Goal: Task Accomplishment & Management: Use online tool/utility

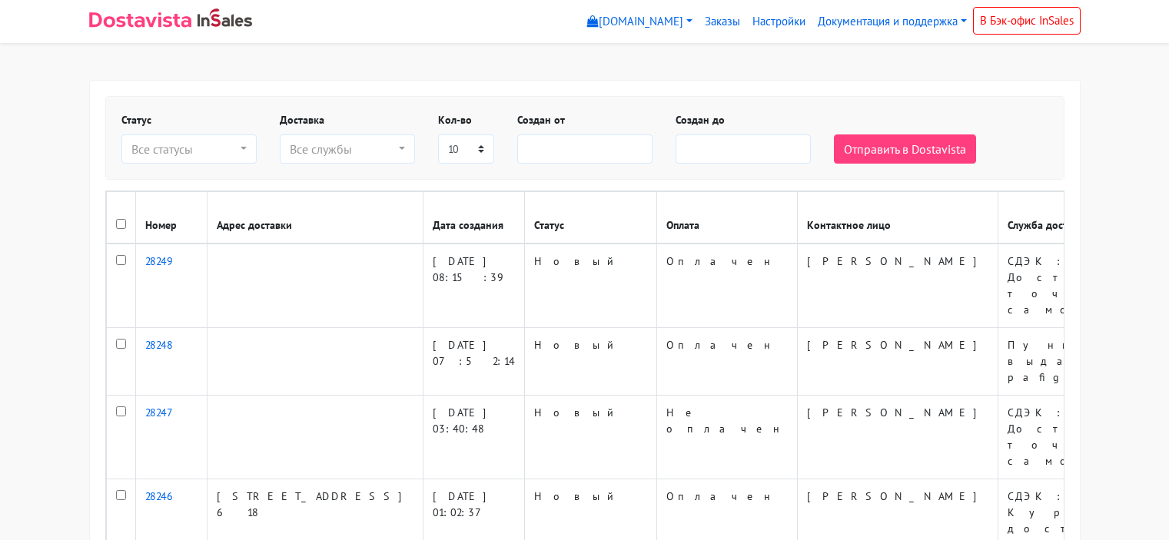
select select
click at [791, 24] on link "Настройки" at bounding box center [778, 22] width 65 height 30
click at [852, 32] on link "Документация и поддержка" at bounding box center [891, 22] width 161 height 30
click at [860, 64] on link "Инструкция по установке и настройке" at bounding box center [934, 57] width 244 height 25
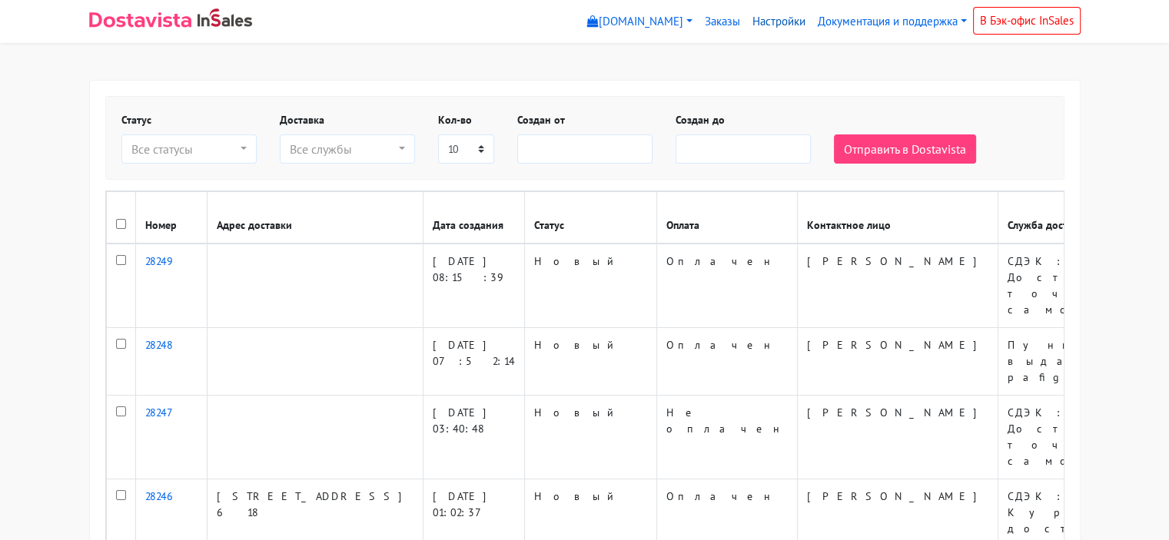
click at [768, 22] on link "Настройки" at bounding box center [778, 22] width 65 height 30
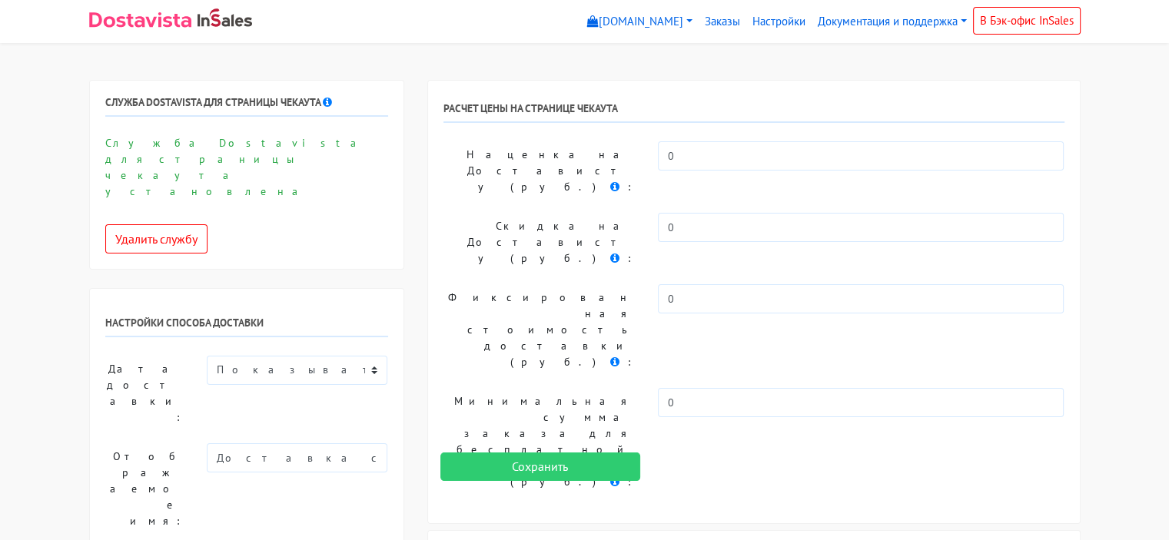
scroll to position [307, 0]
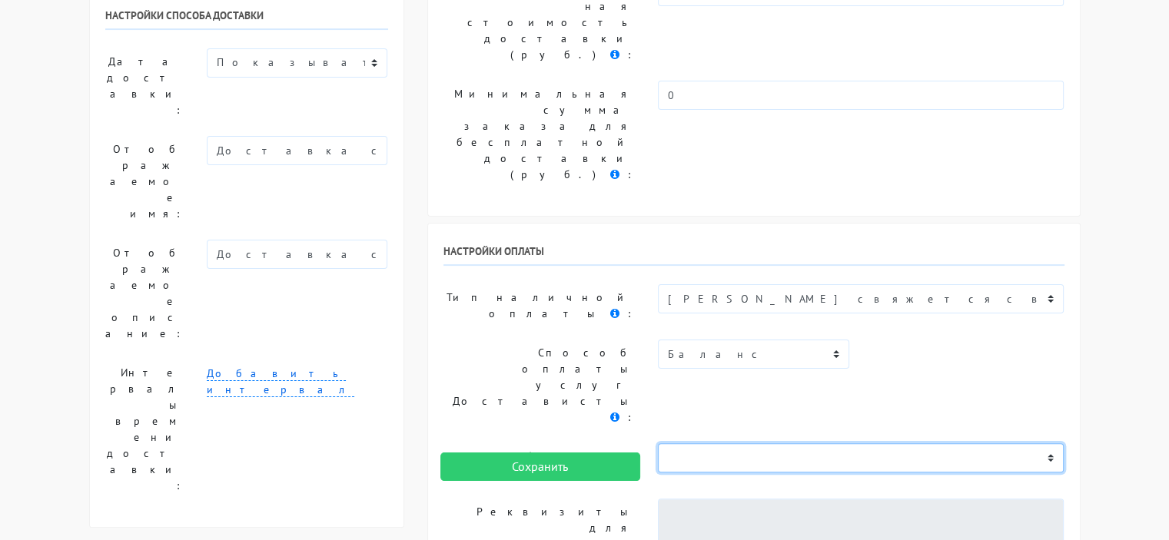
click at [778, 443] on select "Не выбрано" at bounding box center [861, 457] width 406 height 29
click at [775, 443] on select "Не выбрано" at bounding box center [861, 457] width 406 height 29
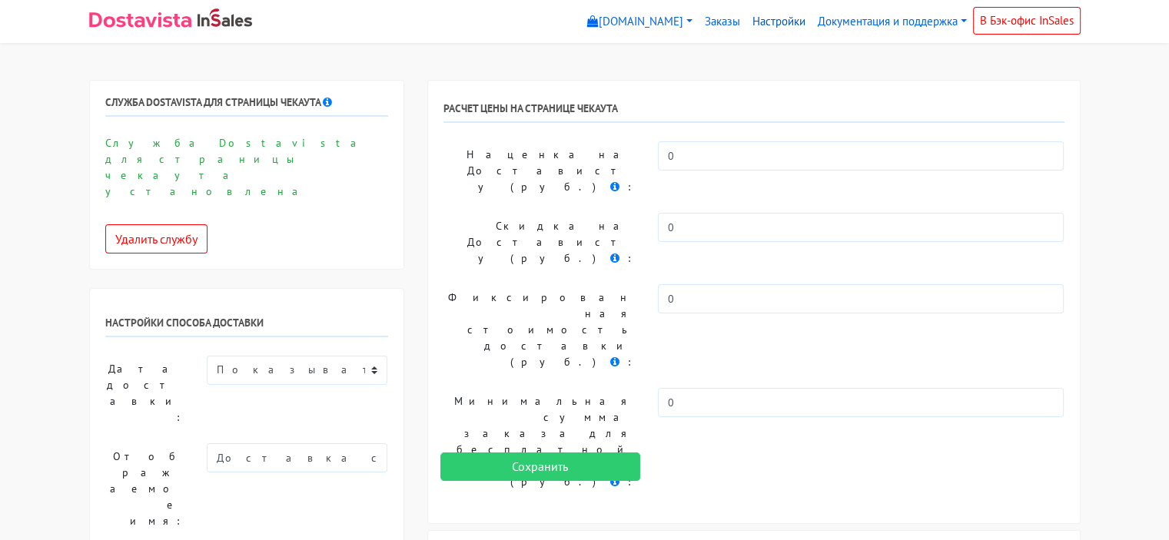
click at [768, 29] on link "Настройки" at bounding box center [778, 22] width 65 height 30
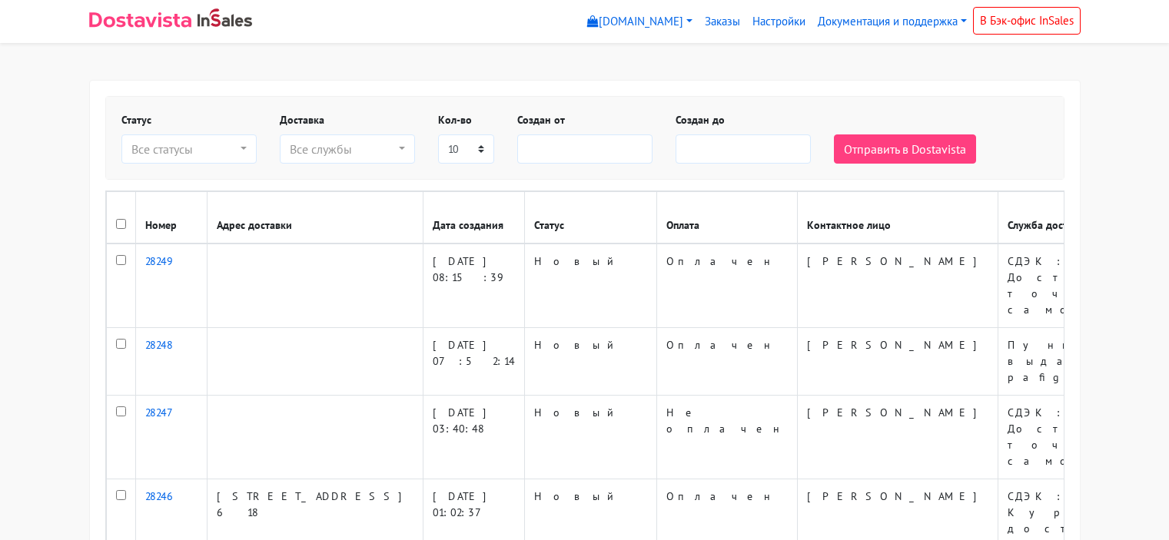
select select
click at [605, 20] on link "[DOMAIN_NAME]" at bounding box center [640, 22] width 118 height 30
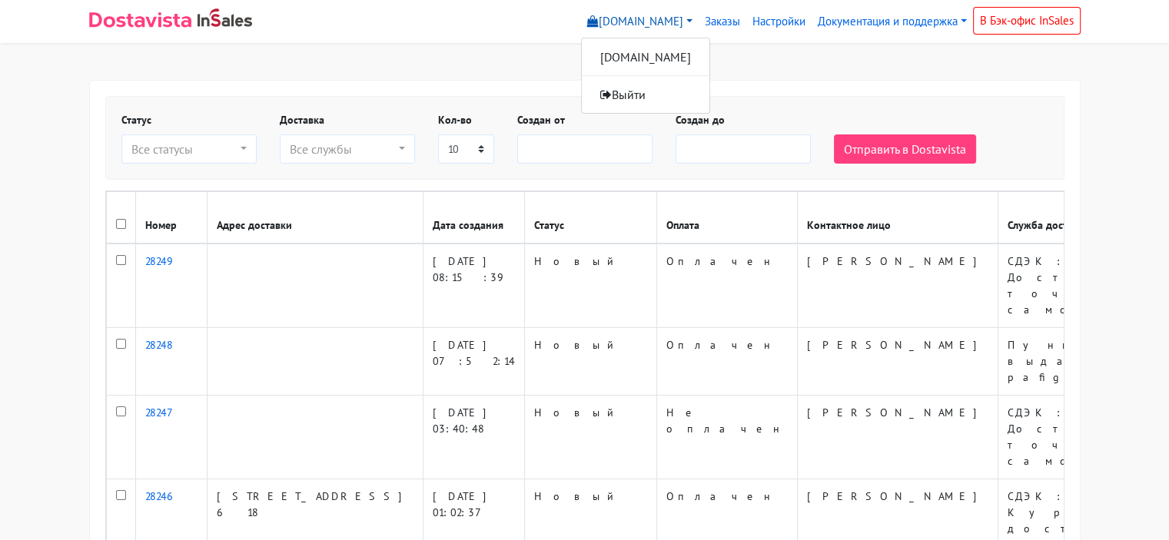
click at [605, 20] on link "[DOMAIN_NAME]" at bounding box center [640, 22] width 118 height 30
click at [922, 21] on link "Документация и поддержка" at bounding box center [891, 22] width 161 height 30
click at [1034, 24] on link "В Бэк-офис InSales" at bounding box center [1027, 21] width 108 height 28
click at [619, 16] on link "[DOMAIN_NAME]" at bounding box center [640, 22] width 118 height 30
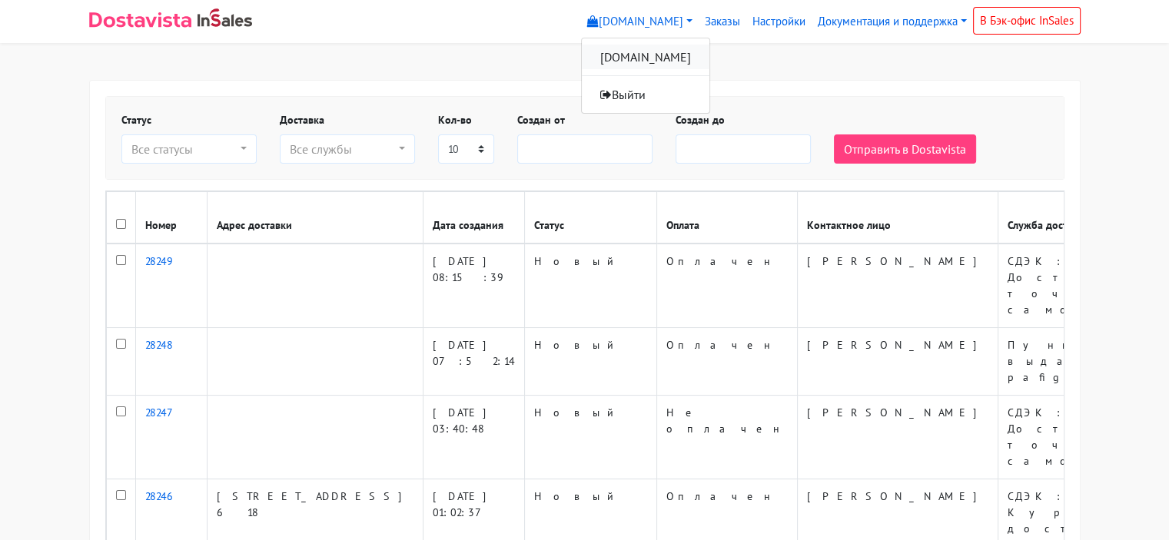
click at [632, 55] on link "[DOMAIN_NAME]" at bounding box center [646, 57] width 128 height 25
select select
click at [175, 24] on img at bounding box center [140, 19] width 102 height 15
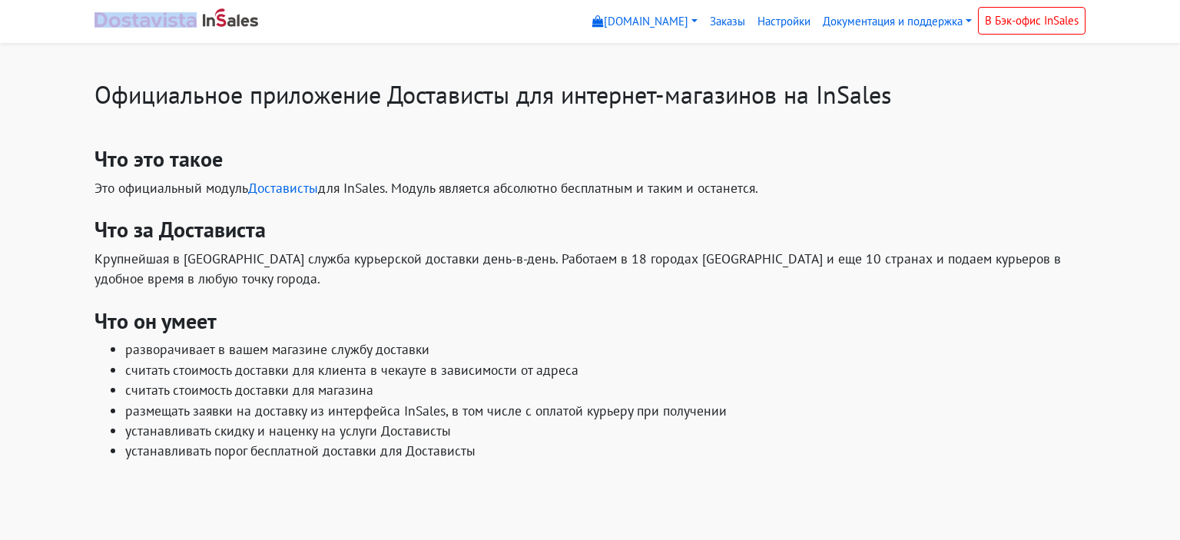
drag, startPoint x: 89, startPoint y: 21, endPoint x: 108, endPoint y: 18, distance: 18.6
click at [108, 18] on div "pafigizm.myinsales.ru pafigizm.myinsales.ru Выйти Заказы Настройки" at bounding box center [590, 21] width 1014 height 31
copy link
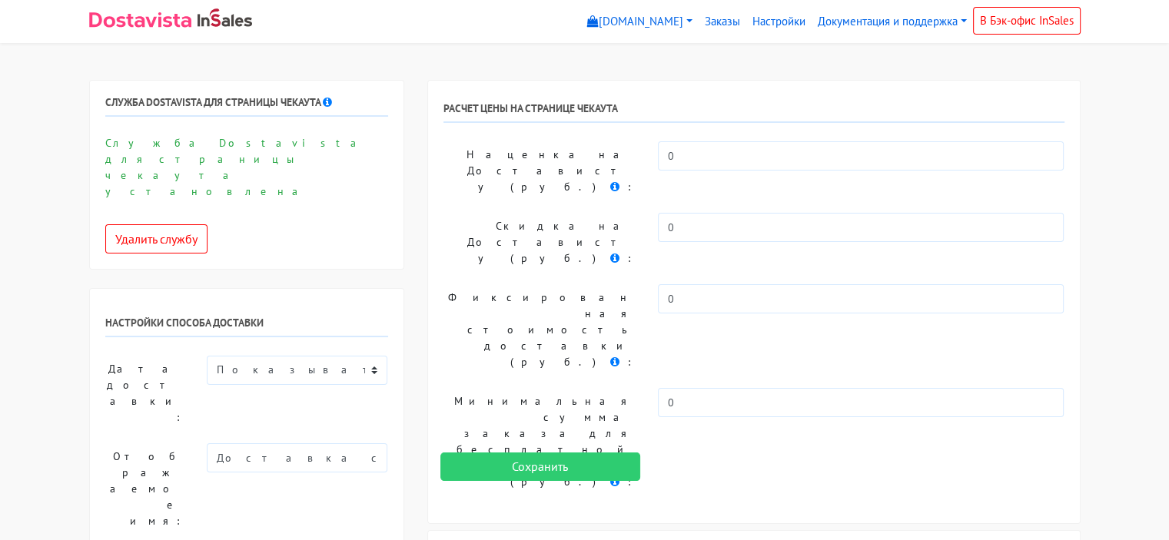
click at [158, 23] on img at bounding box center [140, 19] width 102 height 15
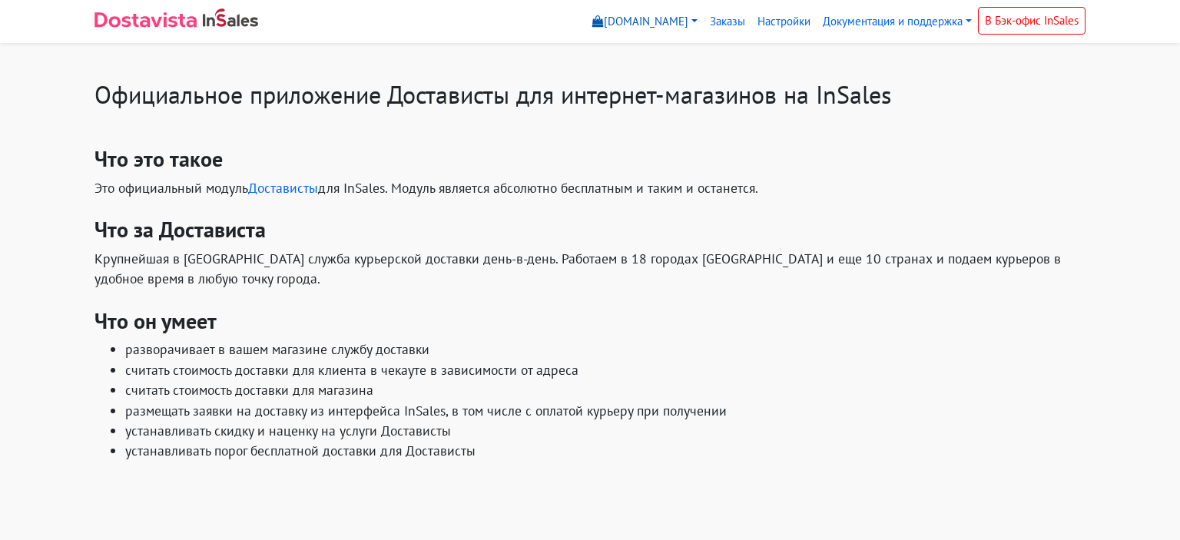
click at [644, 33] on link "[DOMAIN_NAME]" at bounding box center [645, 22] width 118 height 30
click at [643, 51] on link "[DOMAIN_NAME]" at bounding box center [651, 57] width 128 height 25
click at [732, 24] on link "Заказы" at bounding box center [728, 22] width 48 height 30
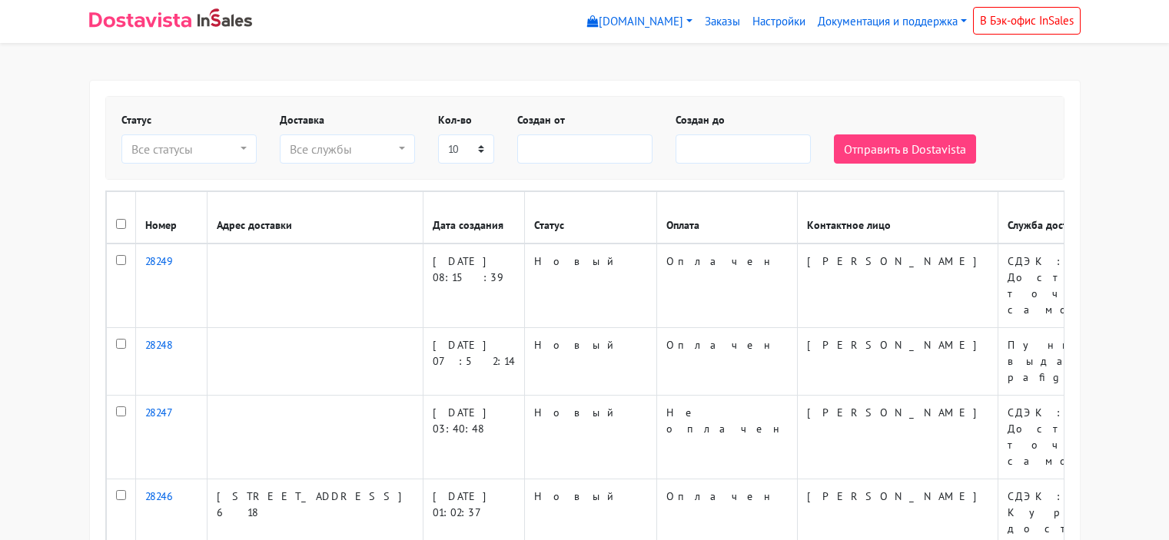
select select
click at [854, 29] on link "Документация и поддержка" at bounding box center [891, 22] width 161 height 30
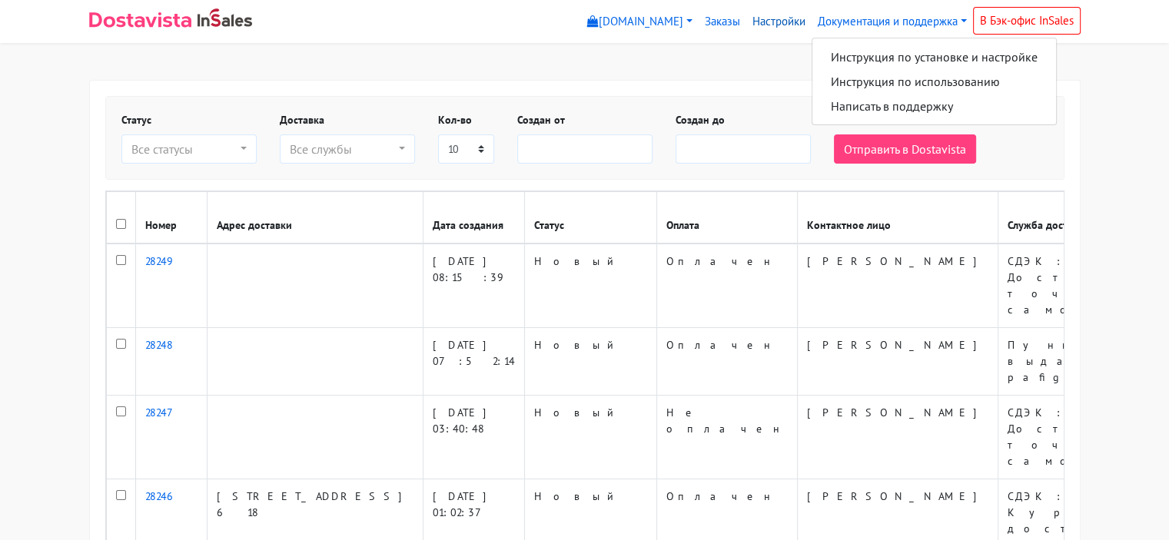
click at [782, 21] on link "Настройки" at bounding box center [778, 22] width 65 height 30
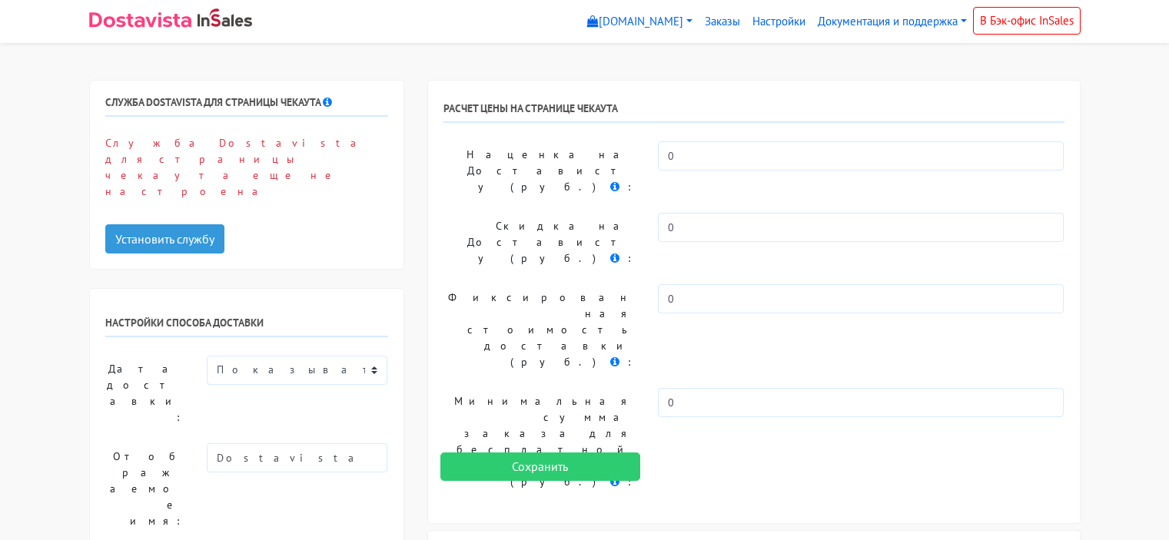
select select
click at [177, 224] on button "Установить службу" at bounding box center [164, 238] width 119 height 29
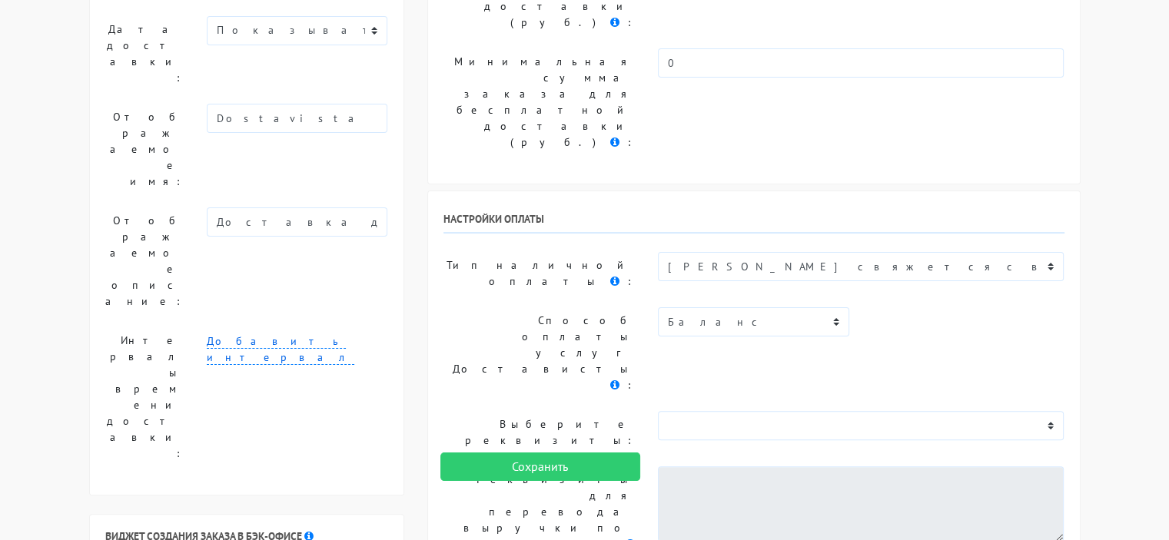
scroll to position [384, 0]
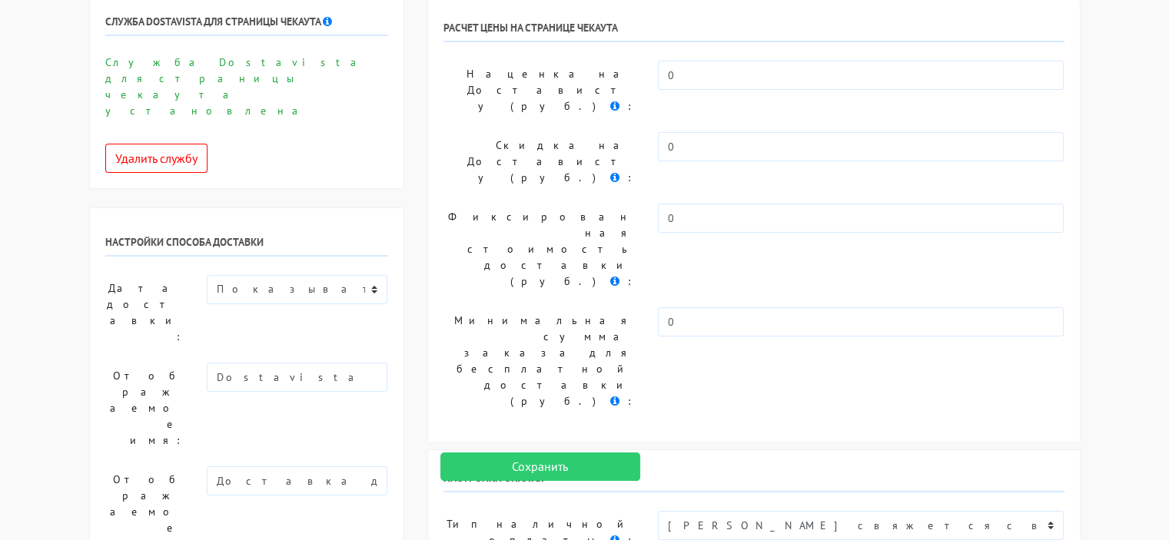
scroll to position [0, 0]
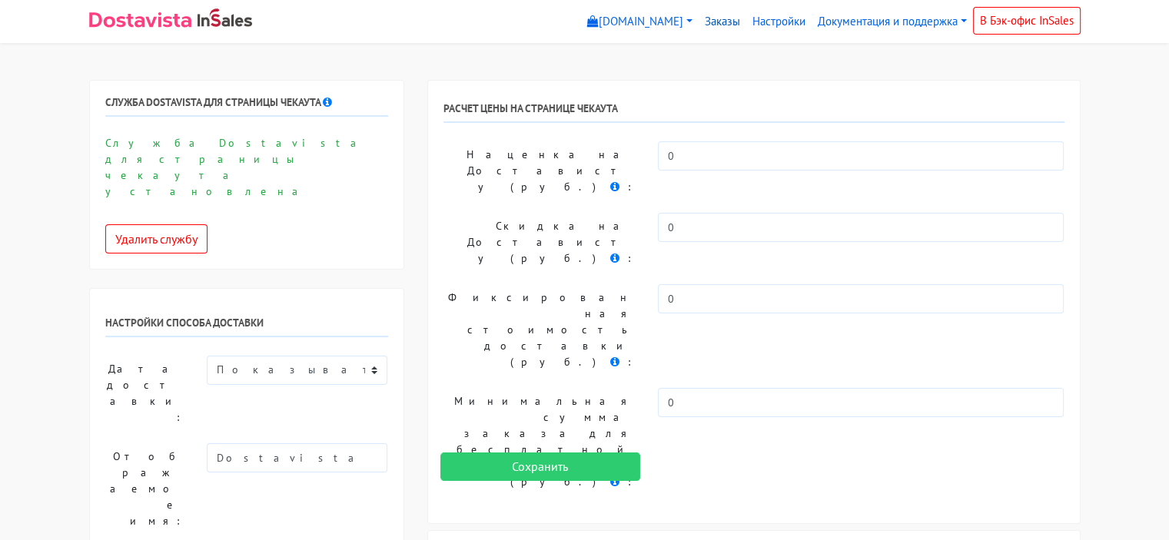
click at [725, 22] on link "Заказы" at bounding box center [722, 22] width 48 height 30
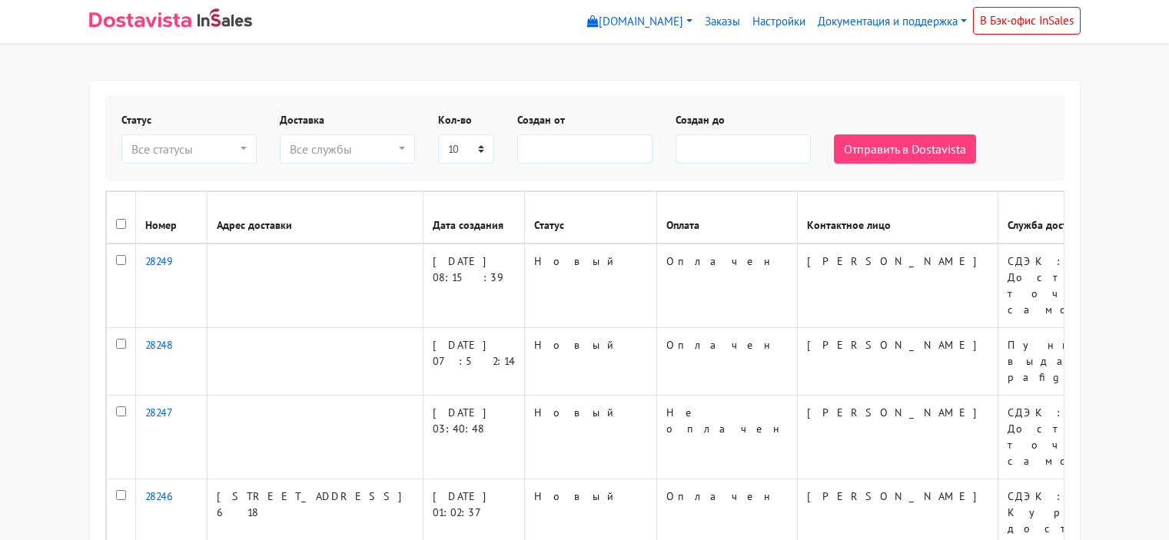
select select
click at [756, 23] on link "Настройки" at bounding box center [778, 22] width 65 height 30
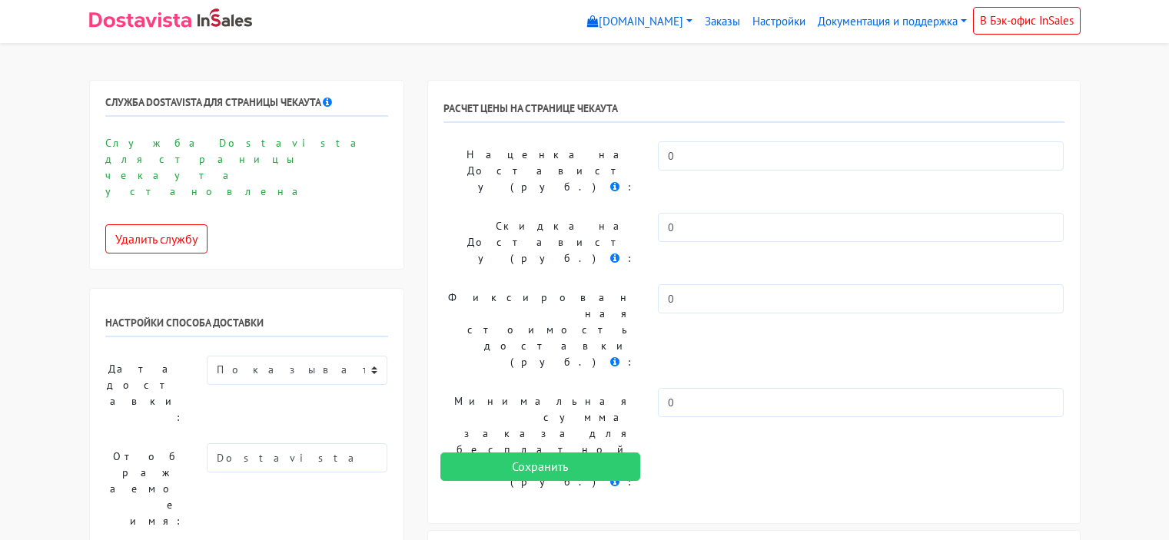
select select
click at [582, 25] on link "[DOMAIN_NAME]" at bounding box center [640, 22] width 118 height 30
click at [186, 13] on img at bounding box center [140, 19] width 102 height 15
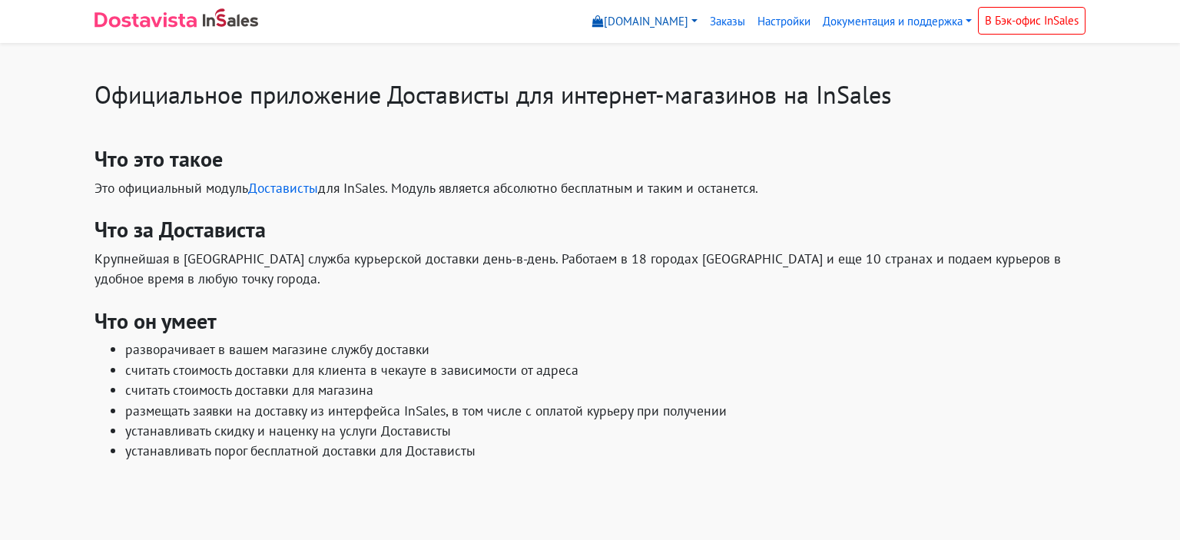
click at [603, 18] on link "[DOMAIN_NAME]" at bounding box center [645, 22] width 118 height 30
click at [645, 78] on div "[DOMAIN_NAME] Выйти" at bounding box center [650, 76] width 129 height 76
click at [645, 21] on link "[DOMAIN_NAME]" at bounding box center [645, 22] width 118 height 30
click at [645, 49] on link "[DOMAIN_NAME]" at bounding box center [651, 57] width 128 height 25
click at [721, 25] on link "Заказы" at bounding box center [728, 22] width 48 height 30
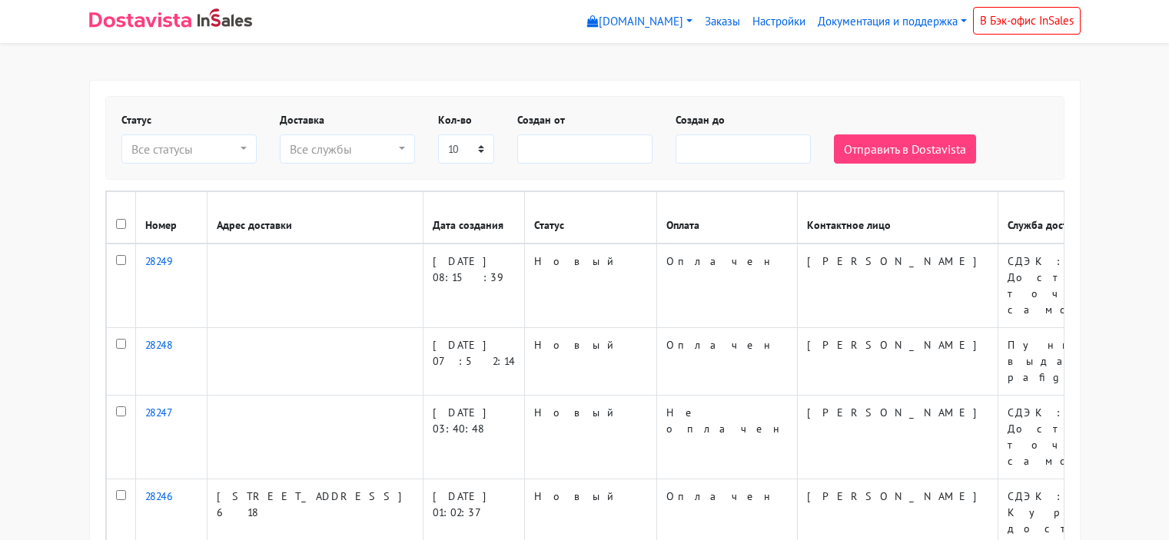
select select
click at [746, 18] on link "Настройки" at bounding box center [778, 22] width 65 height 30
click at [759, 18] on link "Настройки" at bounding box center [778, 22] width 65 height 30
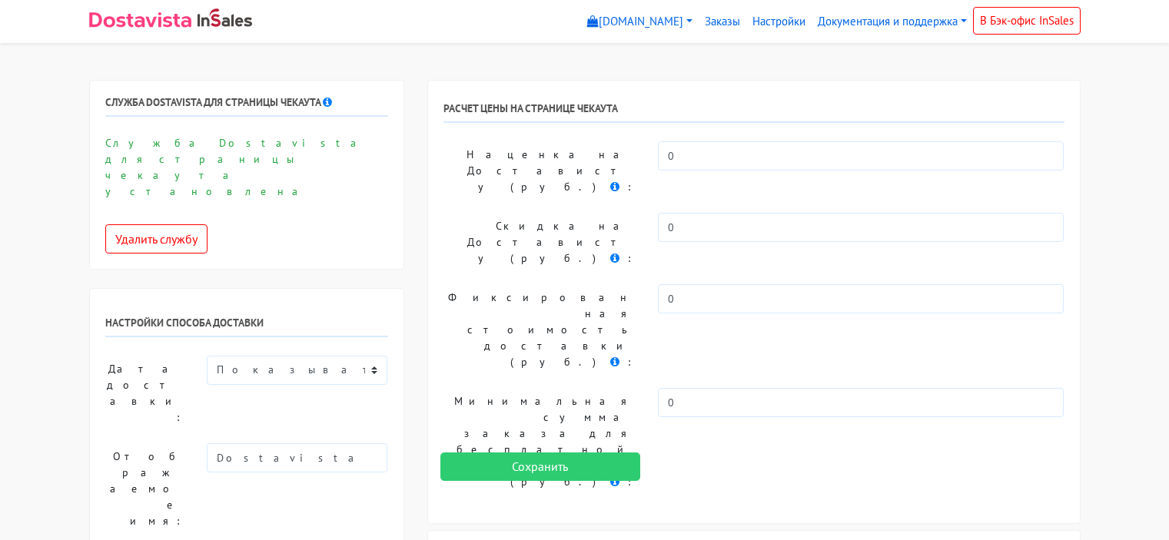
select select
click at [148, 31] on link at bounding box center [171, 21] width 164 height 31
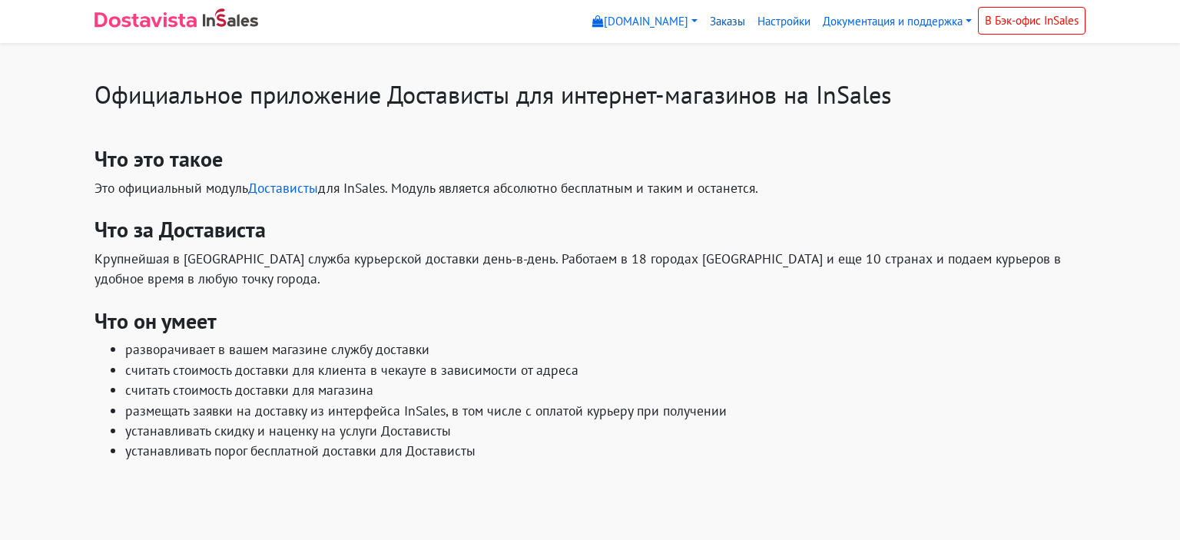
click at [715, 28] on link "Заказы" at bounding box center [728, 22] width 48 height 30
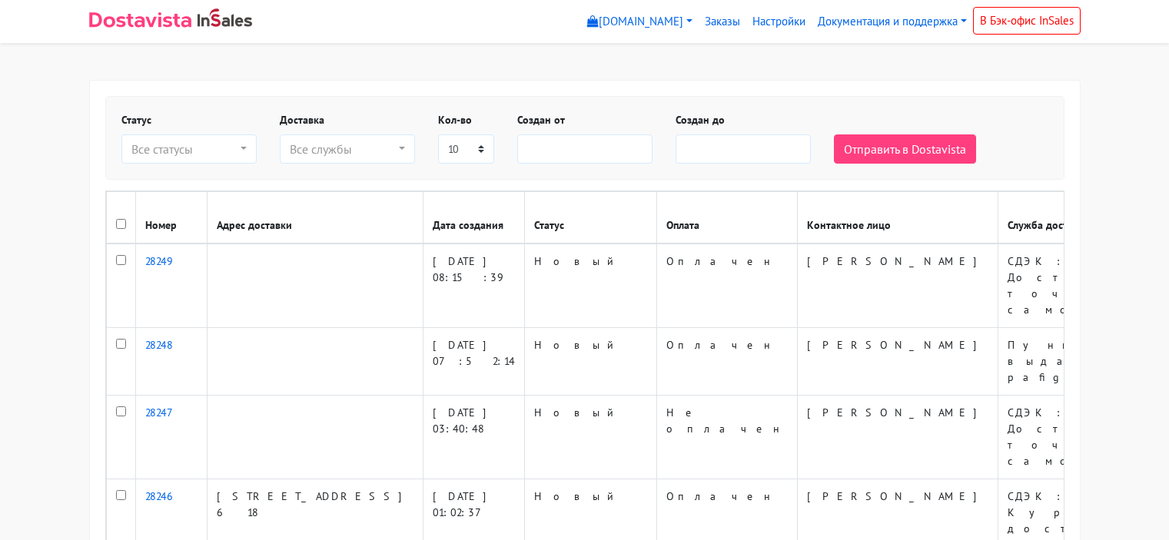
select select
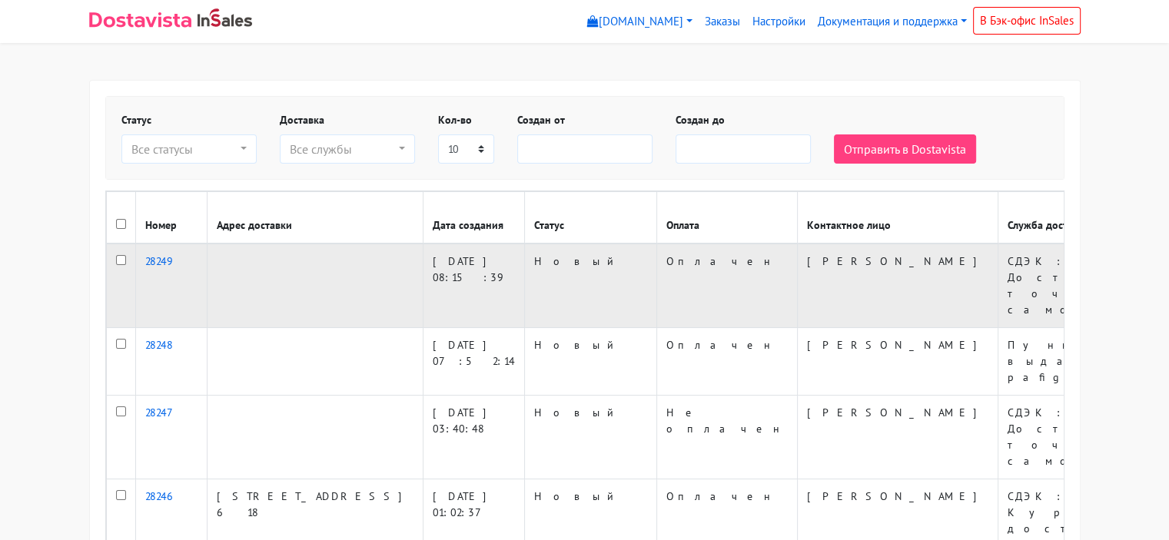
click at [116, 264] on input "checkbox" at bounding box center [121, 260] width 10 height 10
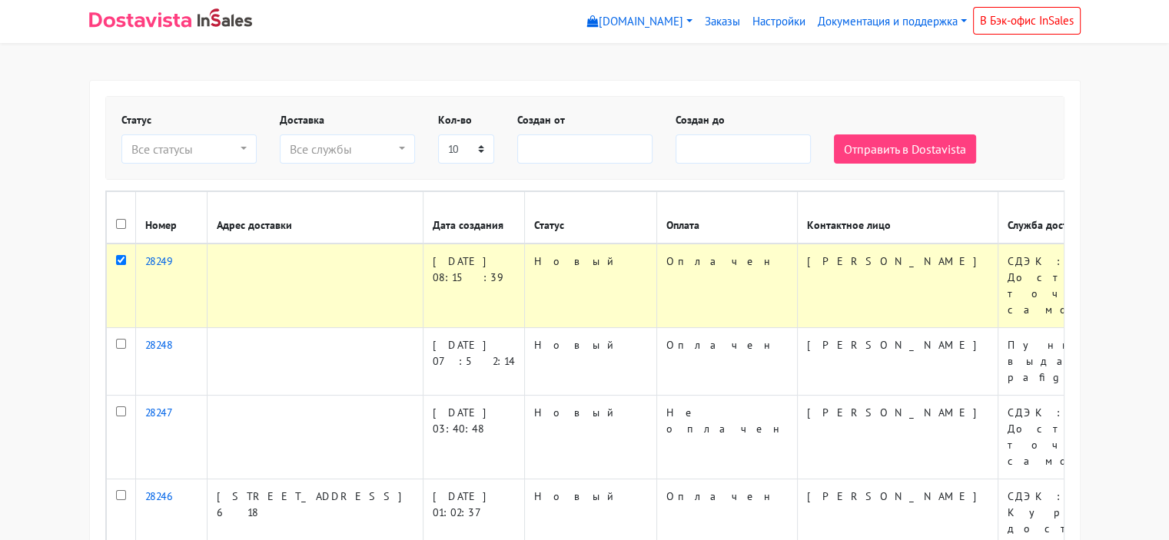
click at [126, 260] on td at bounding box center [120, 286] width 29 height 85
click at [120, 261] on input "checkbox" at bounding box center [121, 260] width 10 height 10
checkbox input "false"
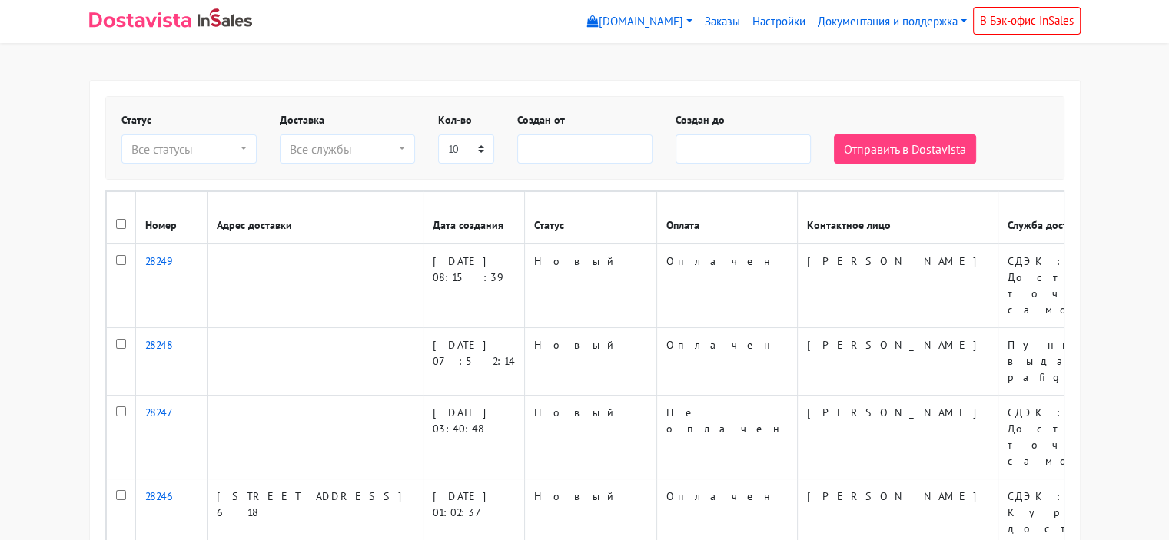
click at [154, 22] on img at bounding box center [140, 19] width 102 height 15
select select
click at [789, 20] on link "Настройки" at bounding box center [778, 22] width 65 height 30
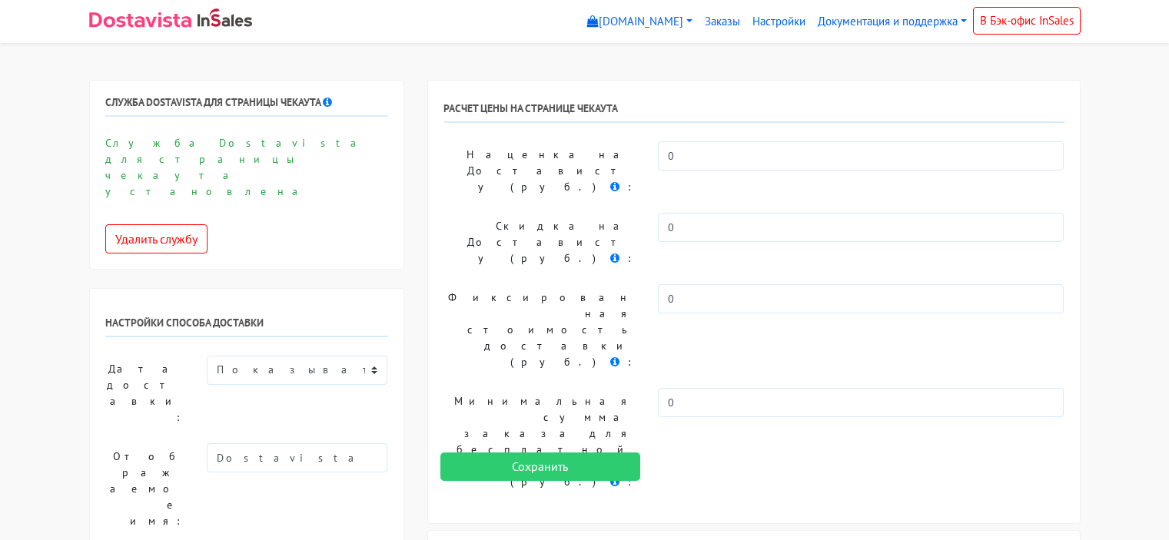
select select
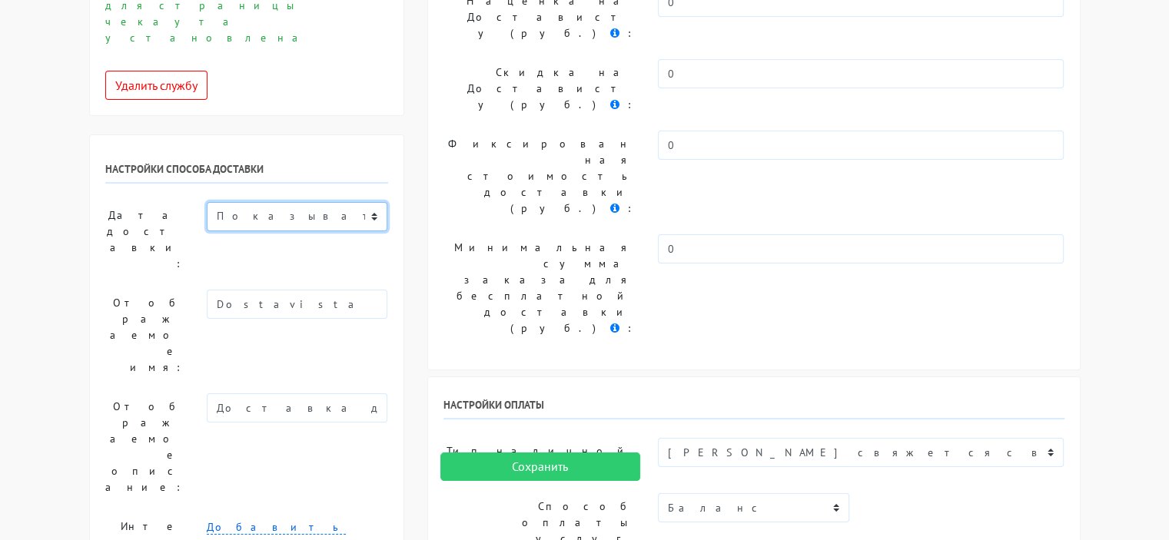
click at [355, 202] on select "Показывать доступную дату доставки Убрать дату доставки Показывать свой текст" at bounding box center [297, 216] width 181 height 29
click at [350, 202] on select "Показывать доступную дату доставки Убрать дату доставки Показывать свой текст" at bounding box center [297, 216] width 181 height 29
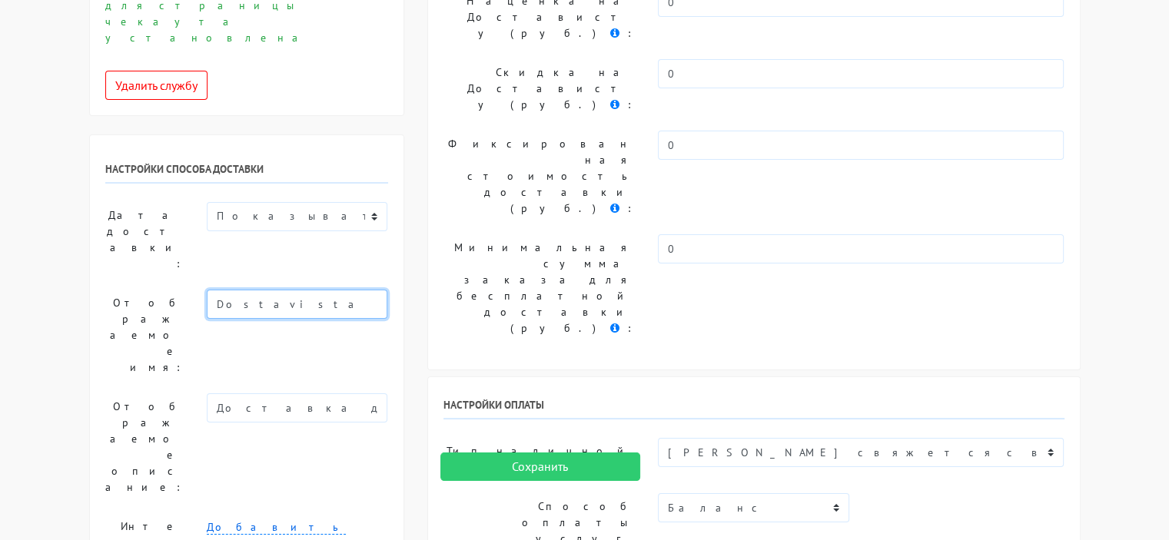
click at [333, 290] on input "Dostavista" at bounding box center [297, 304] width 181 height 29
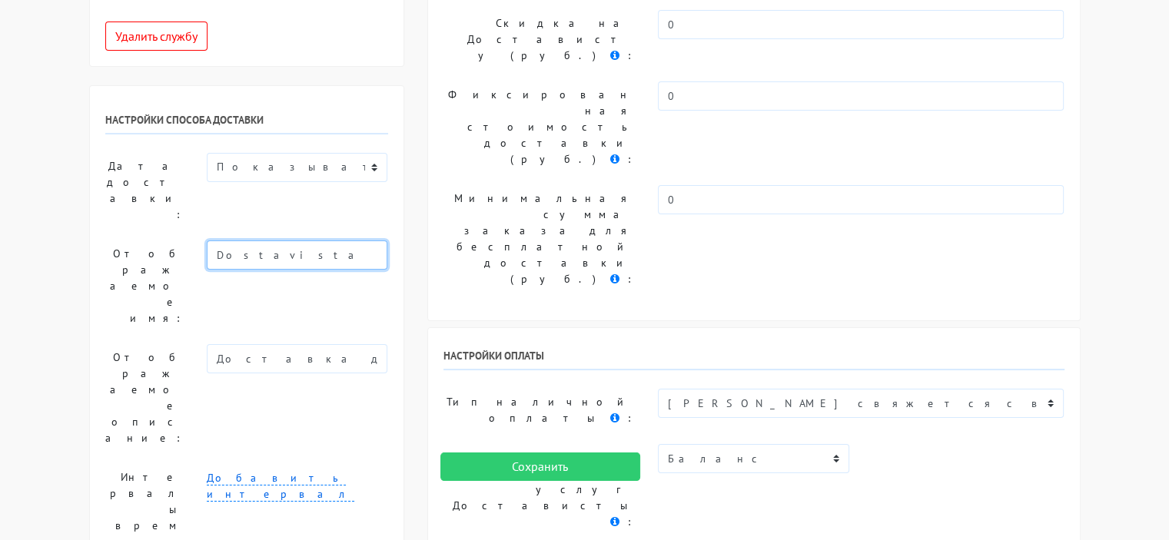
scroll to position [231, 0]
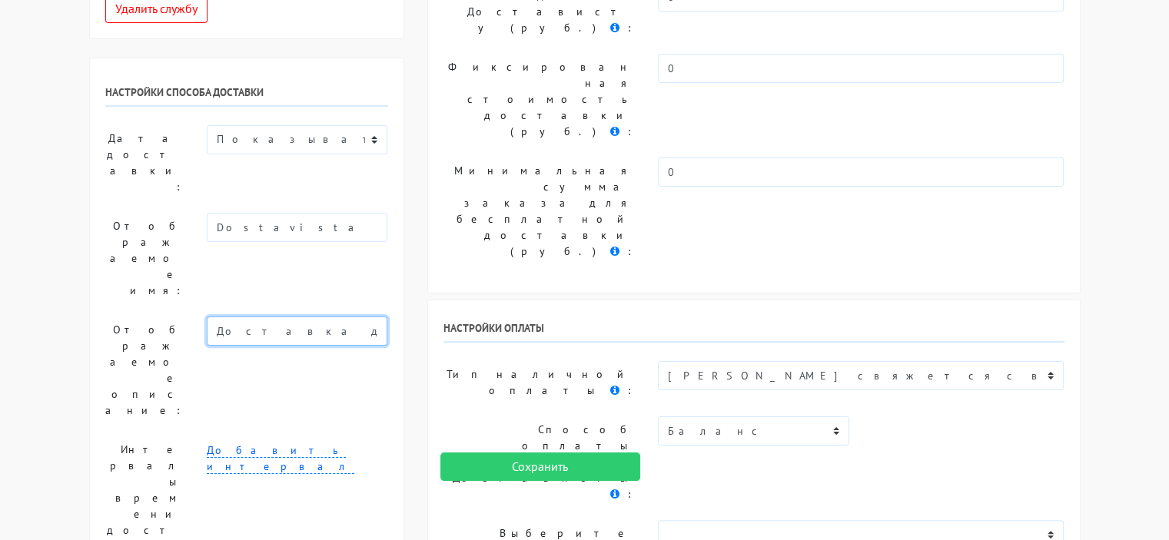
click at [324, 317] on input "Доставка до двери в день заказа" at bounding box center [297, 331] width 181 height 29
click at [373, 443] on div "Добавить интервал" at bounding box center [297, 459] width 181 height 32
click at [250, 317] on input "Доставка до двери в день заказа" at bounding box center [297, 331] width 181 height 29
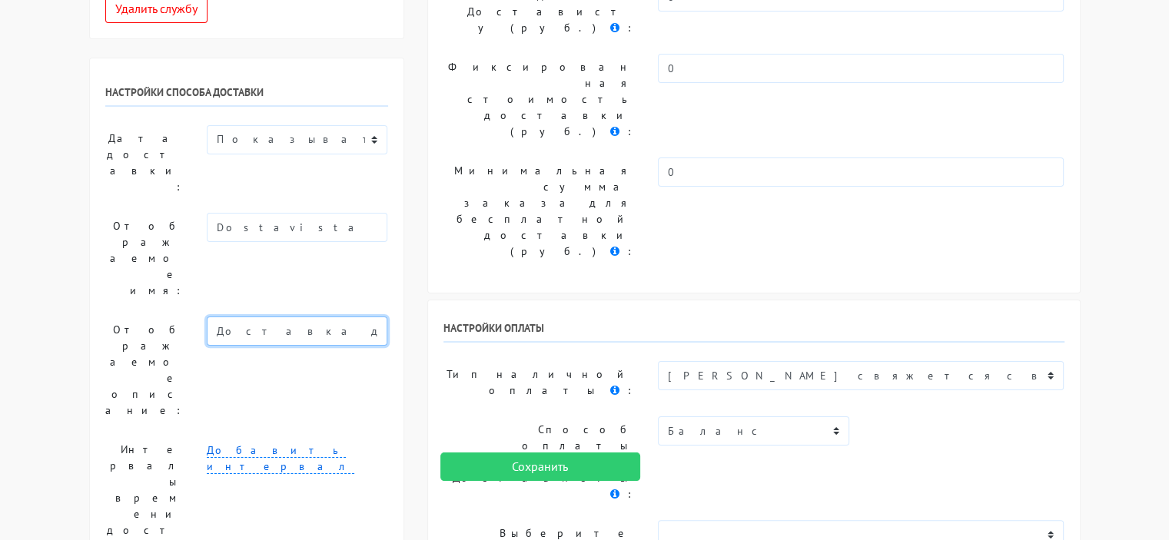
drag, startPoint x: 261, startPoint y: 187, endPoint x: 624, endPoint y: 196, distance: 362.8
type input "Доставка с примеркой"
click at [322, 317] on input "Доставка с примеркой" at bounding box center [297, 331] width 181 height 29
drag, startPoint x: 346, startPoint y: 185, endPoint x: 22, endPoint y: 173, distance: 324.5
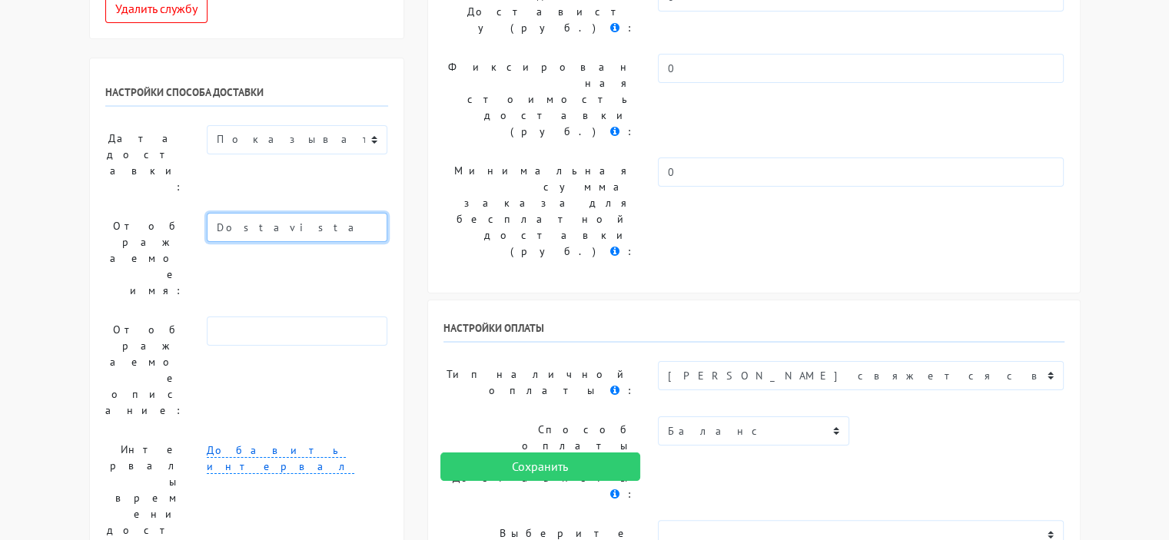
click at [215, 213] on input "Dostavista" at bounding box center [297, 227] width 181 height 29
type input "яDostavista"
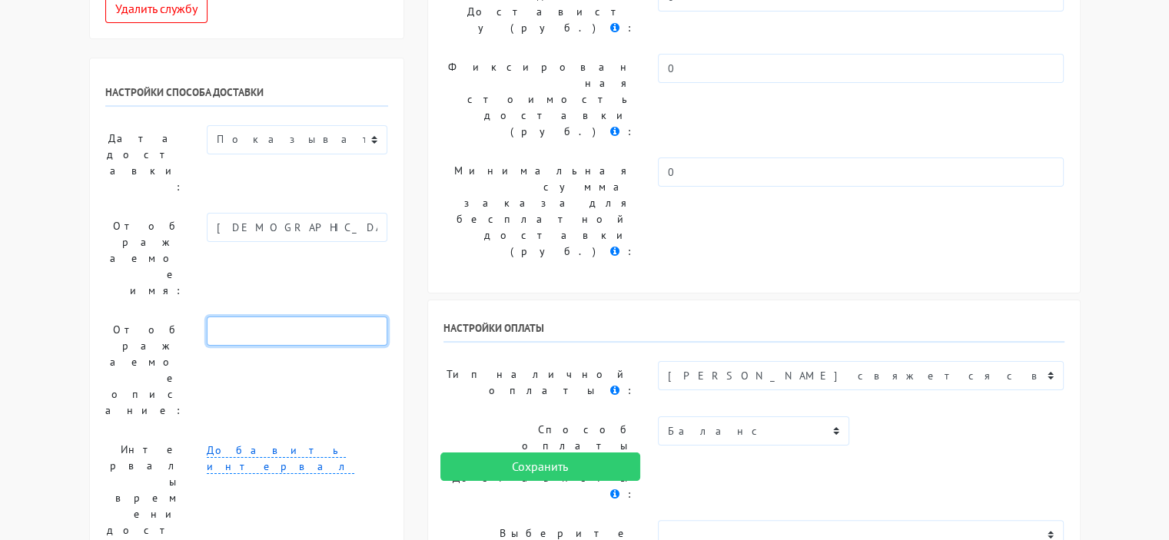
click at [260, 317] on input "text" at bounding box center [297, 331] width 181 height 29
type input "Доставка с примеркой"
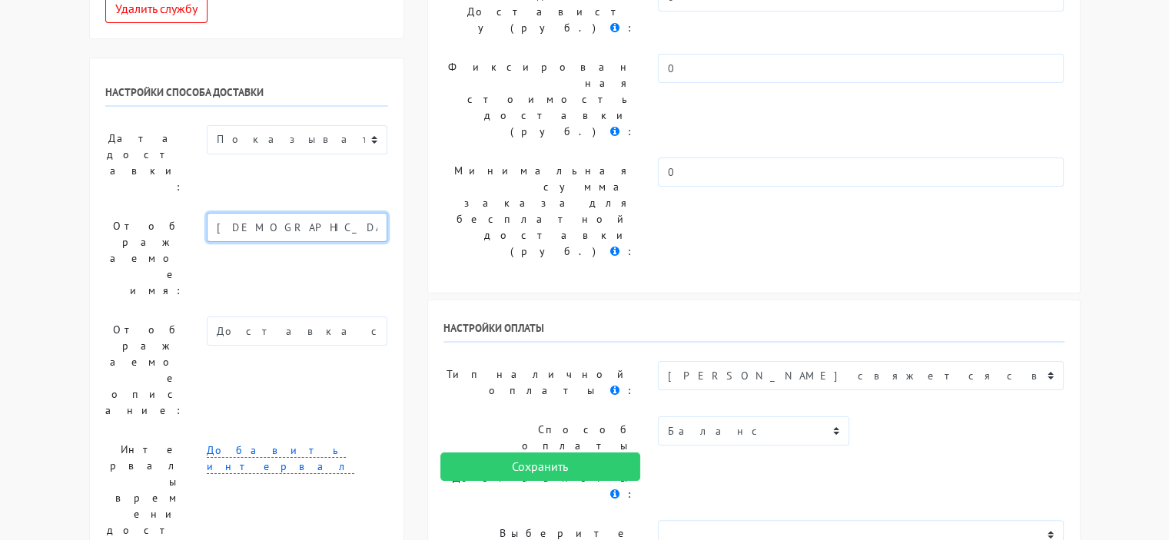
drag, startPoint x: 222, startPoint y: 132, endPoint x: 170, endPoint y: 140, distance: 52.8
click at [186, 213] on div "Отображаемое имя: яDostavista" at bounding box center [247, 258] width 306 height 91
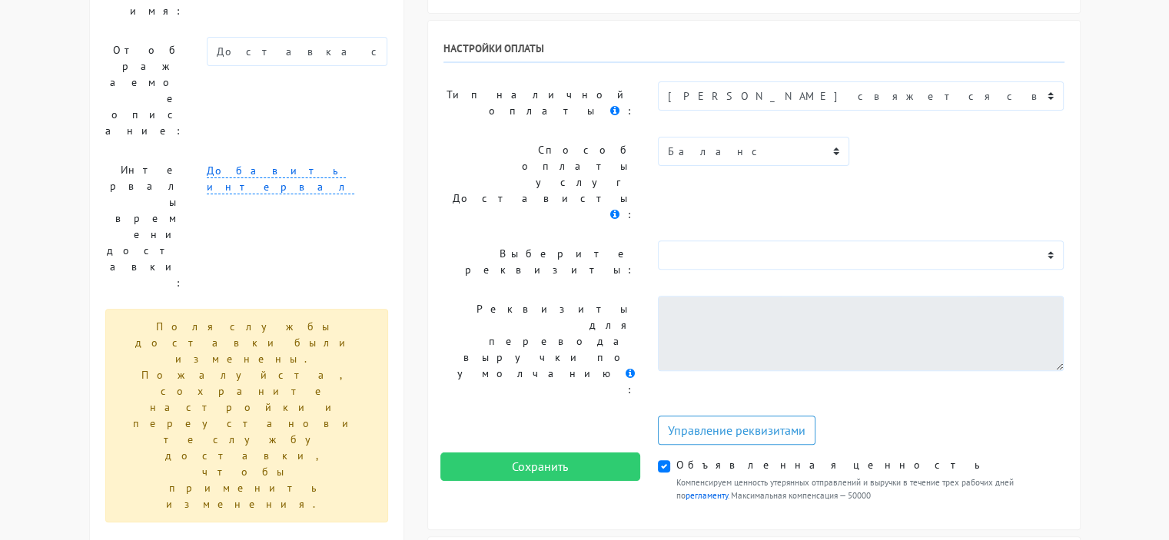
scroll to position [615, 0]
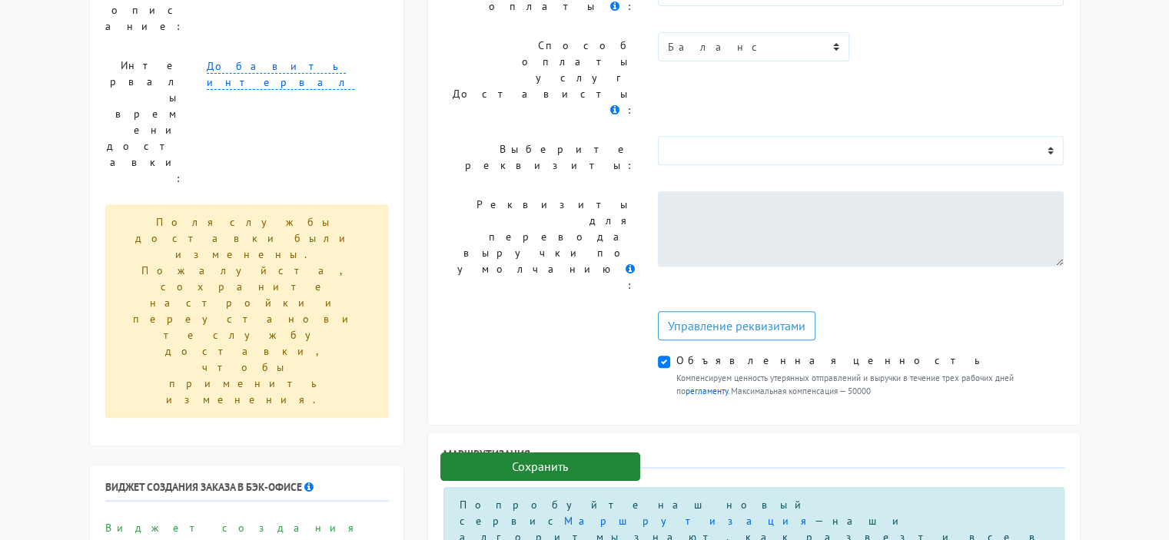
type input "Dostavista"
click at [541, 468] on input "Сохранить" at bounding box center [540, 467] width 200 height 29
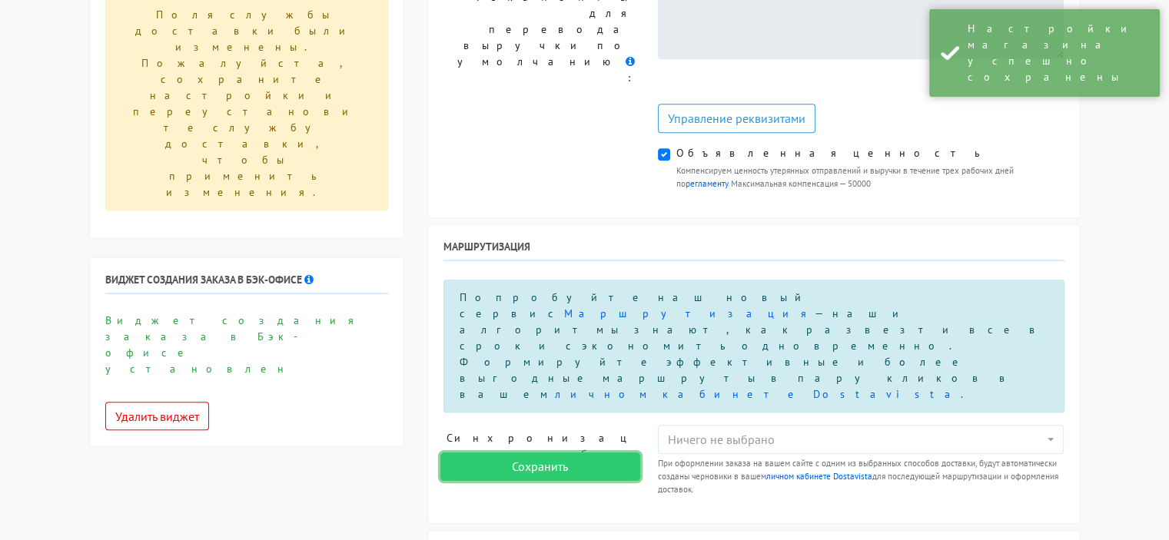
scroll to position [922, 0]
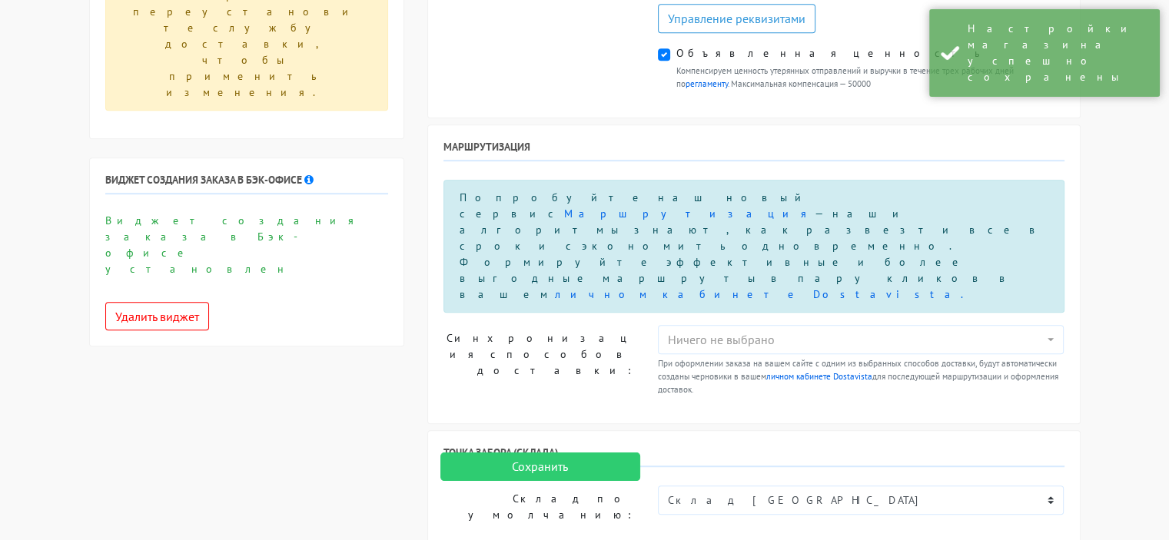
click at [720, 431] on div "Точка забора (склада) Склад по умолчанию: Не выбрано Склад Екатеринбург Управле…" at bounding box center [754, 514] width 652 height 167
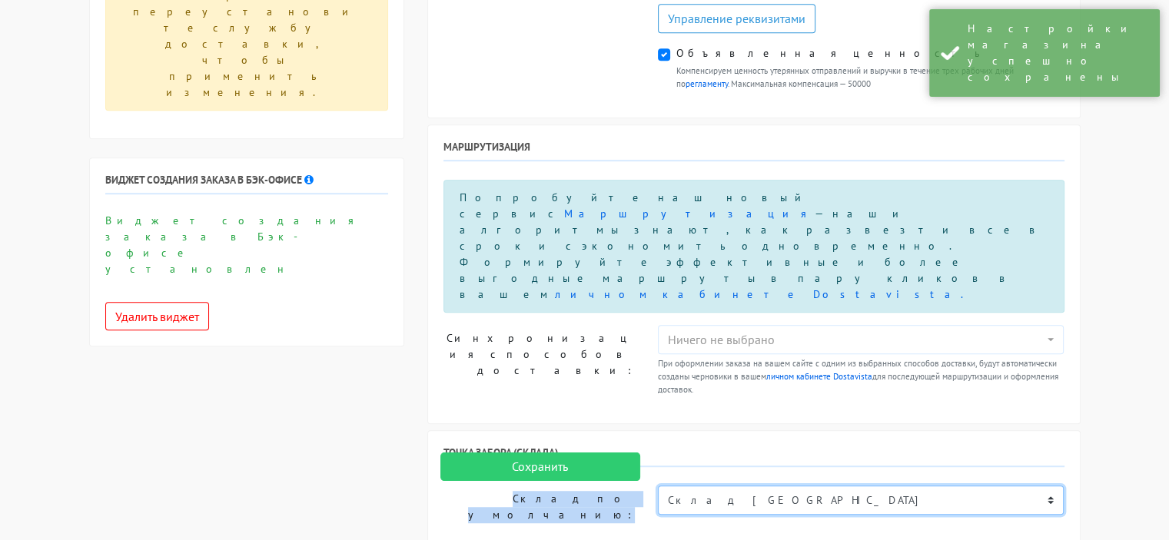
click at [720, 486] on select "Не выбрано Склад Екатеринбург" at bounding box center [861, 500] width 406 height 29
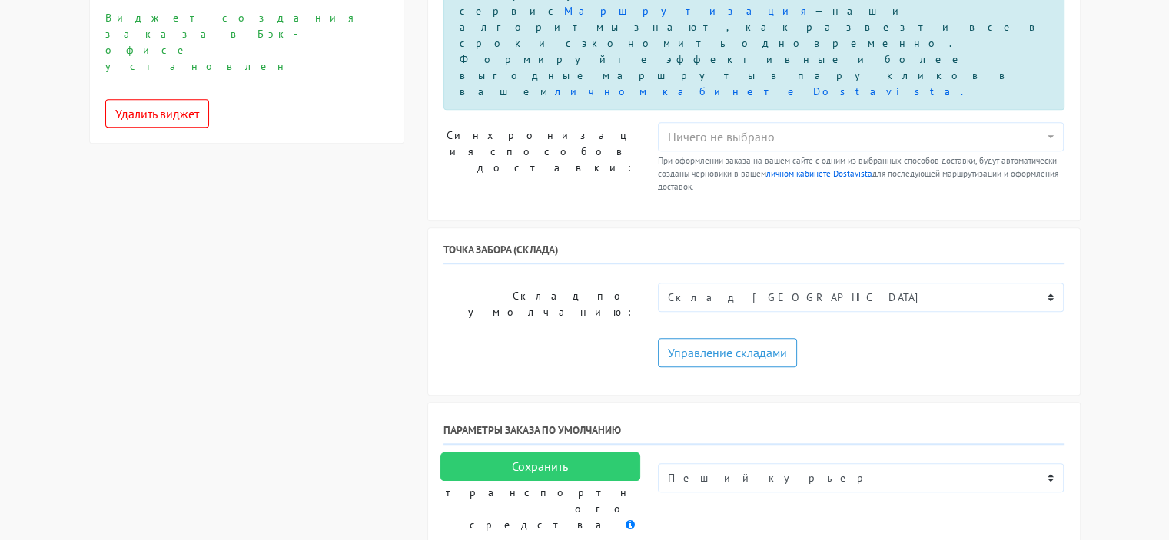
scroll to position [1153, 0]
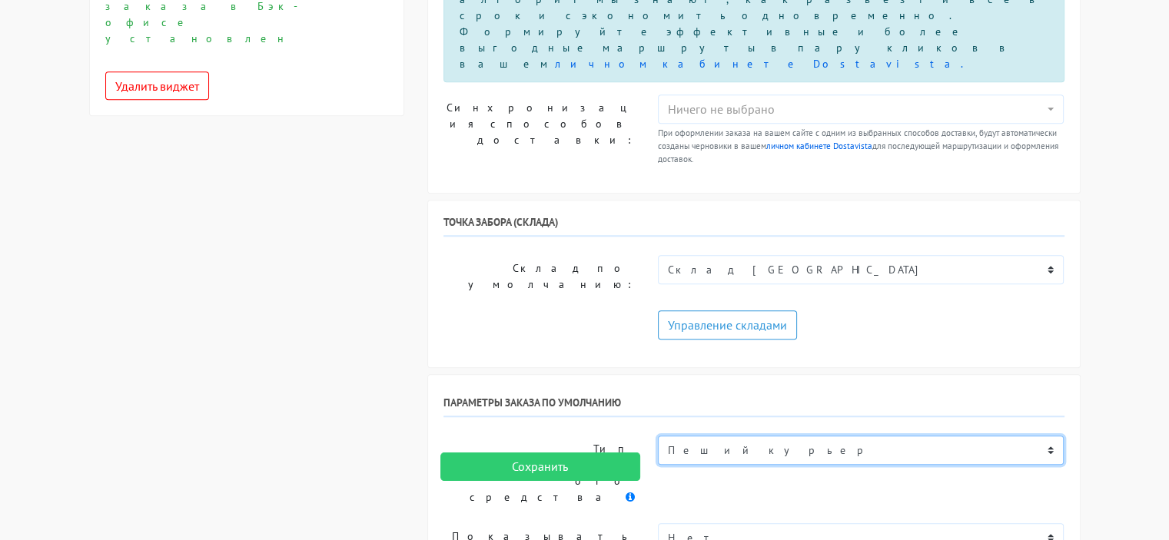
click at [759, 436] on select "Пеший курьер Легковой автомобиль Каблук (до 700 кг) Микроавтобус / портер (до 1…" at bounding box center [861, 450] width 406 height 29
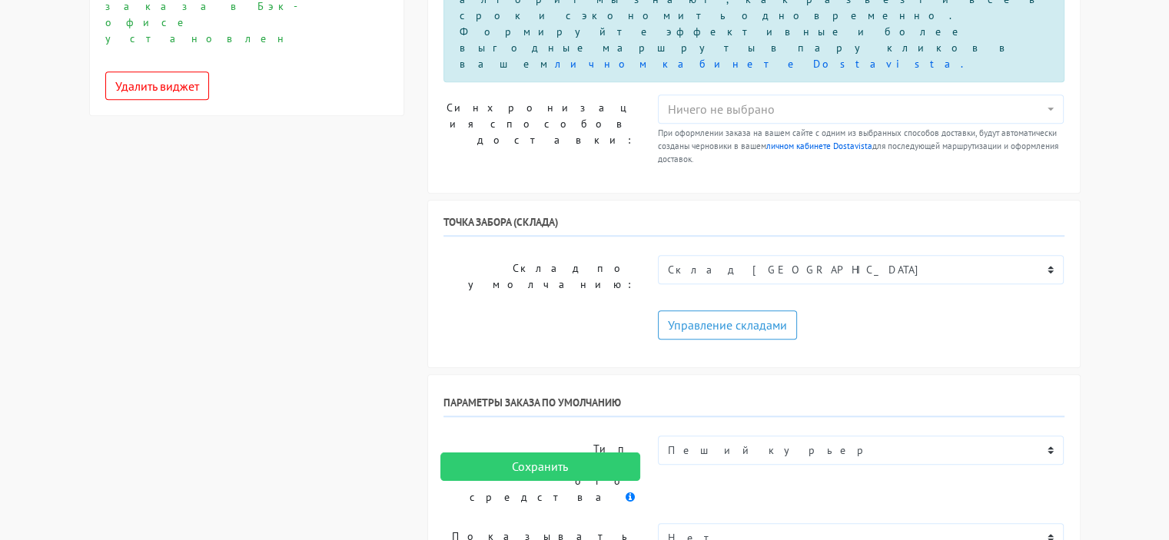
drag, startPoint x: 802, startPoint y: 24, endPoint x: 794, endPoint y: 36, distance: 14.9
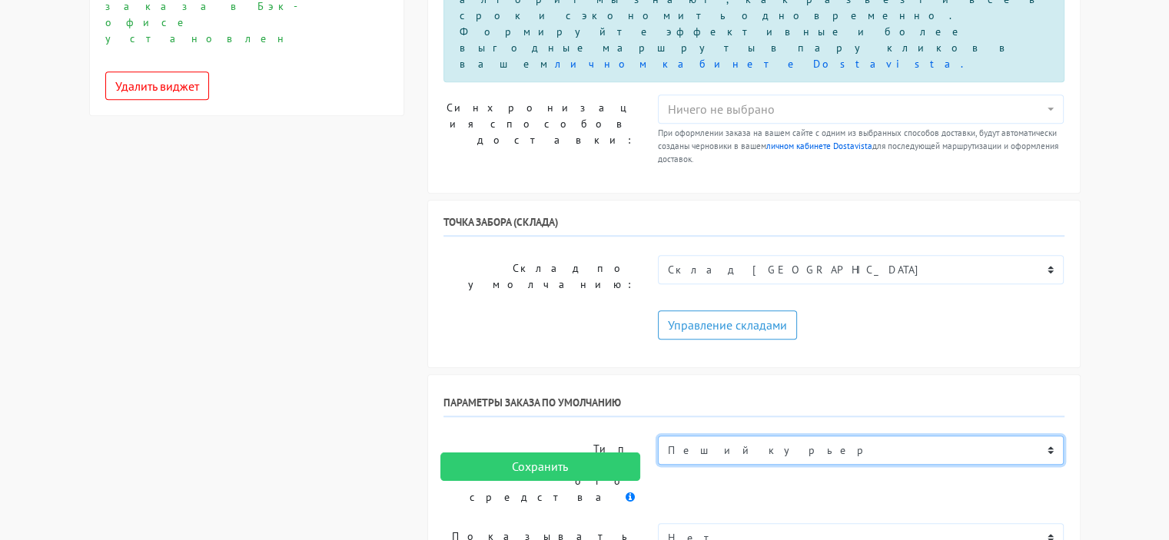
click at [789, 436] on select "Пеший курьер Легковой автомобиль Каблук (до 700 кг) Микроавтобус / портер (до 1…" at bounding box center [861, 450] width 406 height 29
click at [658, 436] on select "Пеший курьер Легковой автомобиль Каблук (до 700 кг) Микроавтобус / портер (до 1…" at bounding box center [861, 450] width 406 height 29
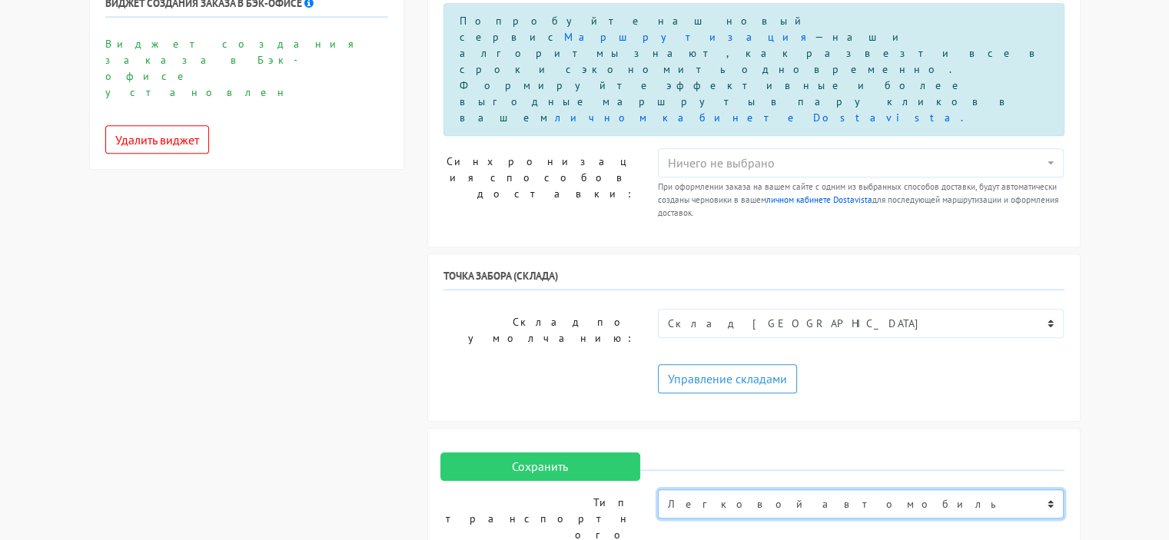
scroll to position [1076, 0]
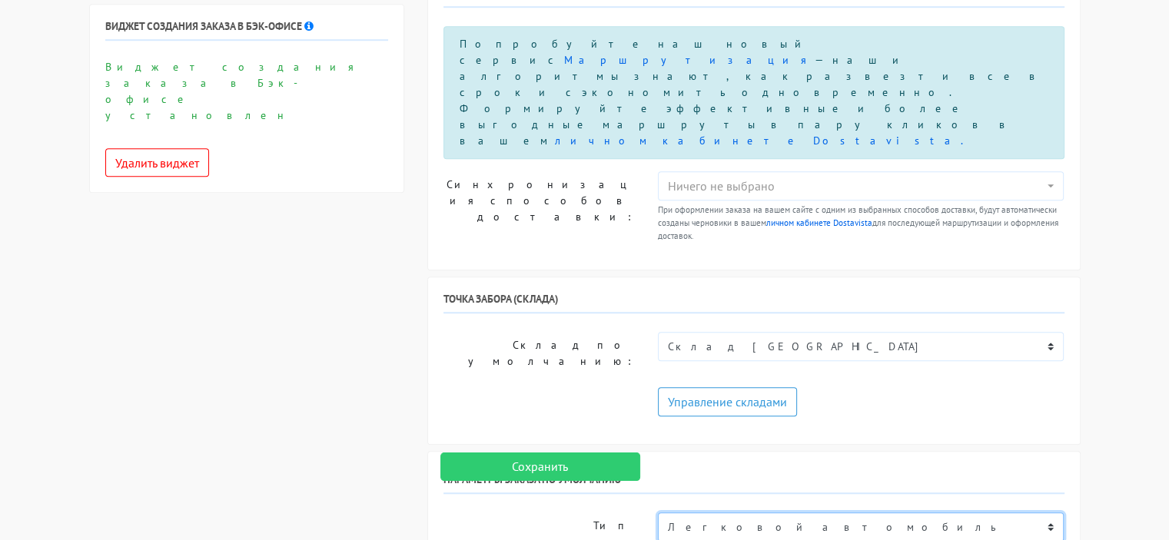
click at [893, 512] on select "Пеший курьер Легковой автомобиль Каблук (до 700 кг) Микроавтобус / портер (до 1…" at bounding box center [861, 526] width 406 height 29
select select "6"
click at [658, 512] on select "Пеший курьер Легковой автомобиль Каблук (до 700 кг) Микроавтобус / портер (до 1…" at bounding box center [861, 526] width 406 height 29
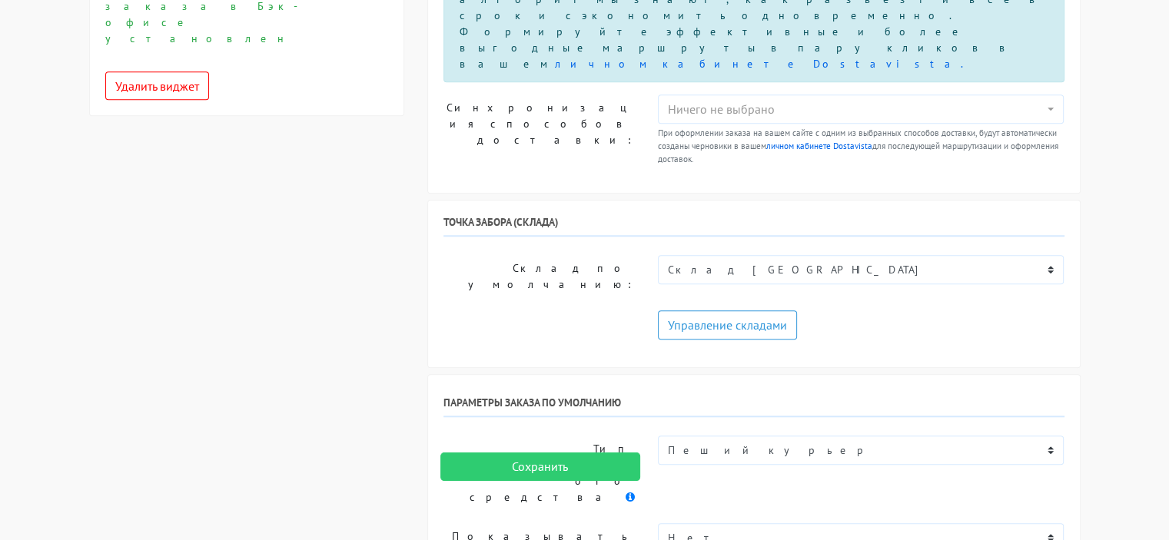
click at [799, 523] on select "Нет Да" at bounding box center [861, 537] width 406 height 29
select select "1"
click at [658, 523] on select "Нет Да" at bounding box center [861, 537] width 406 height 29
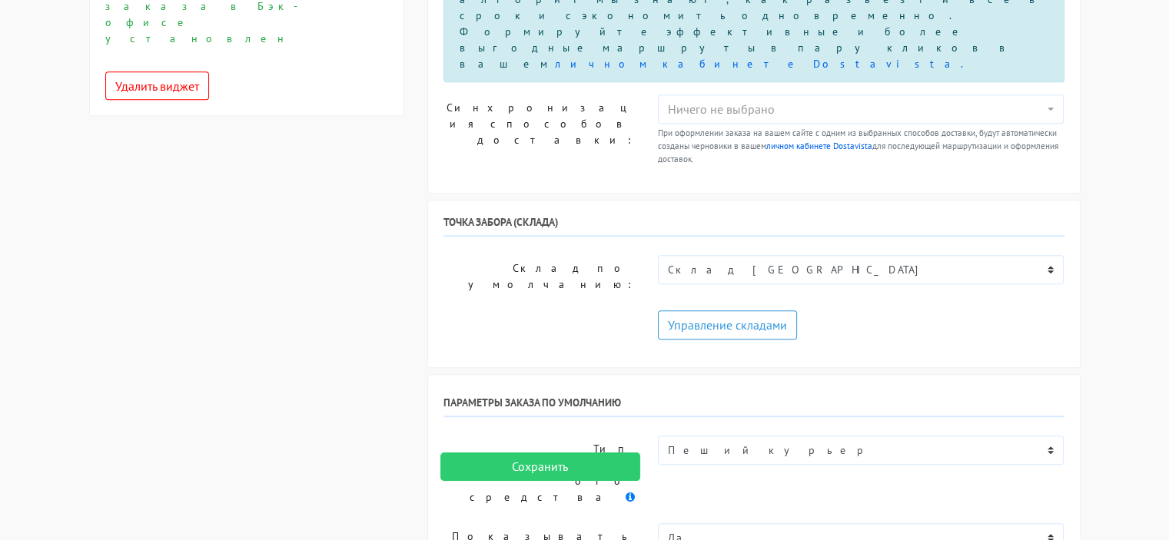
drag, startPoint x: 671, startPoint y: 152, endPoint x: 658, endPoint y: 151, distance: 12.4
type input "5"
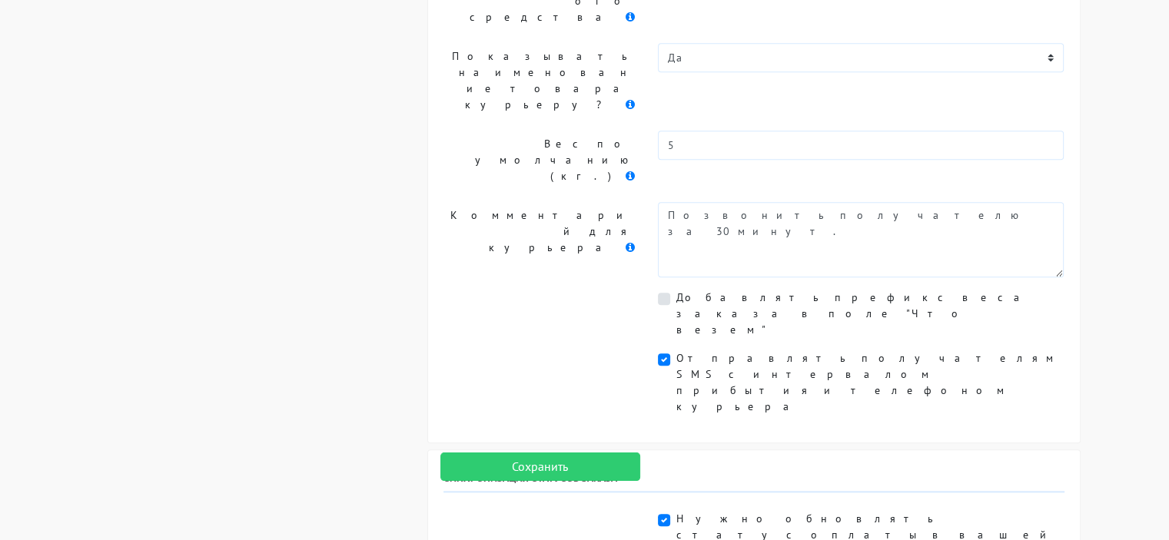
scroll to position [1644, 0]
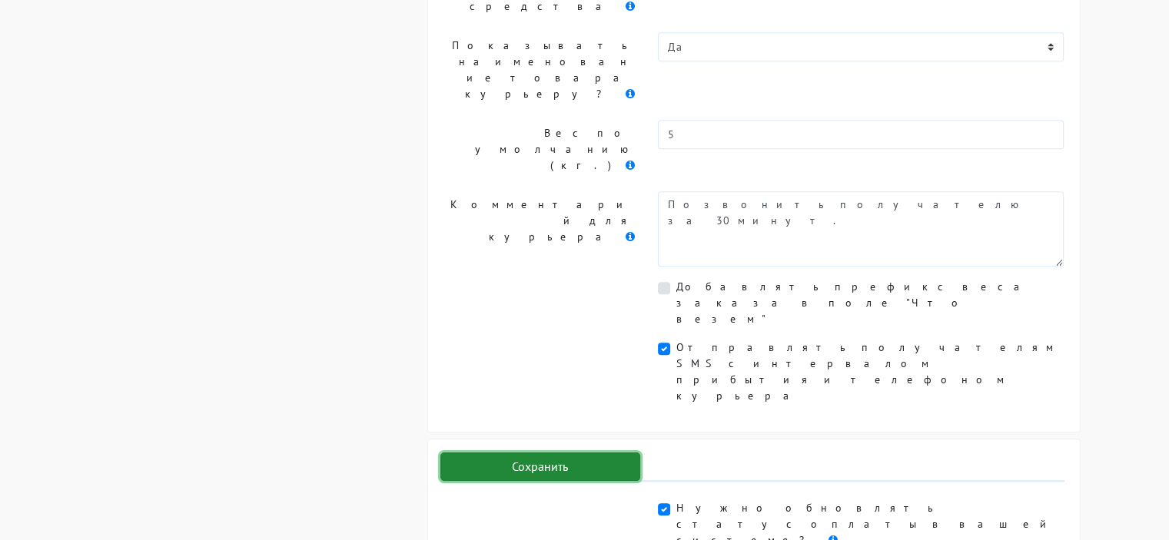
click at [569, 461] on input "Сохранить" at bounding box center [540, 467] width 200 height 29
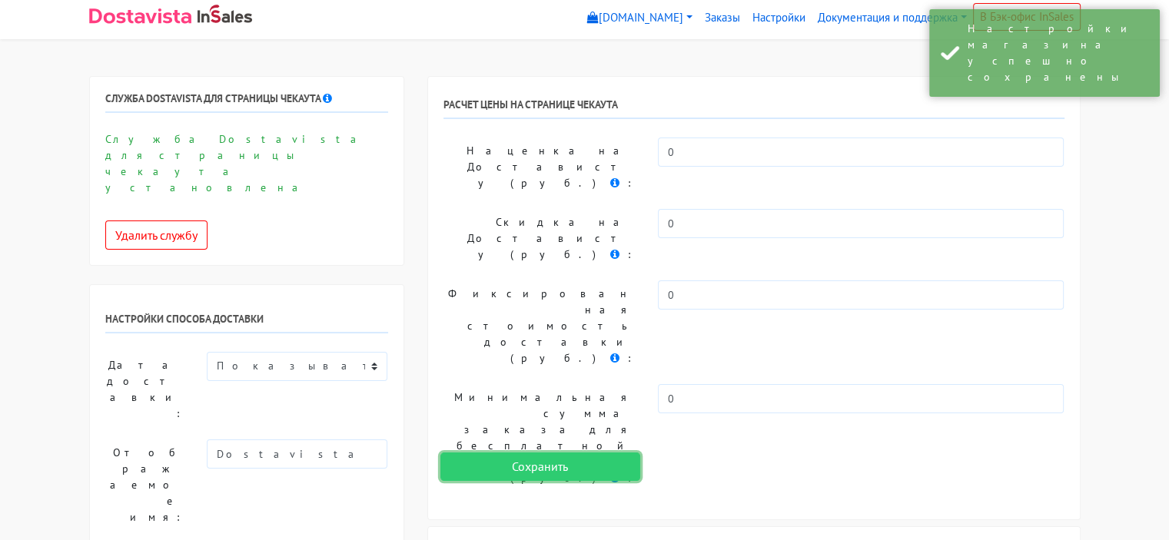
scroll to position [0, 0]
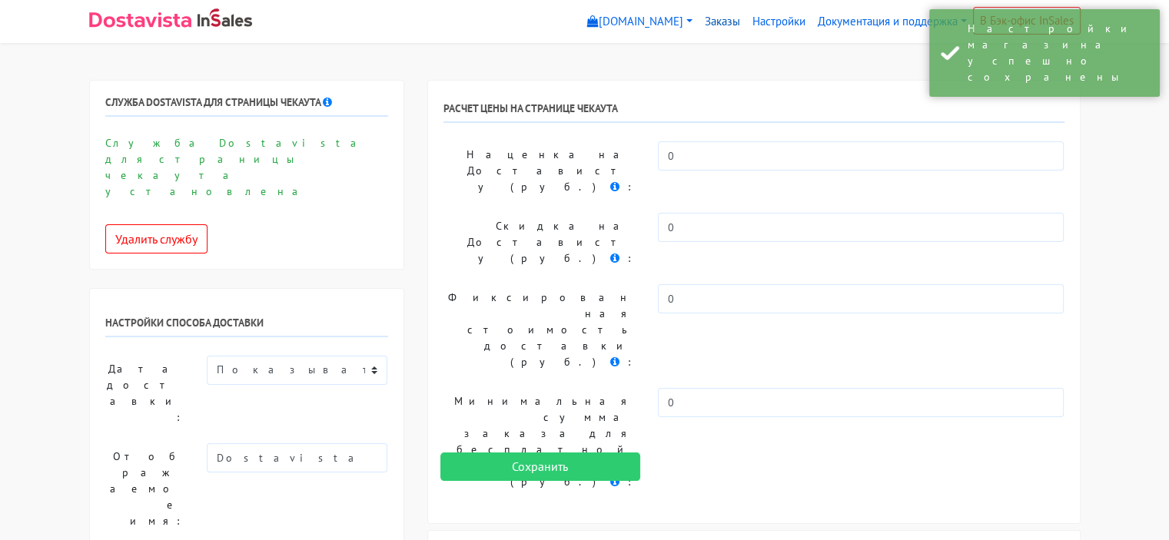
click at [707, 18] on link "Заказы" at bounding box center [722, 22] width 48 height 30
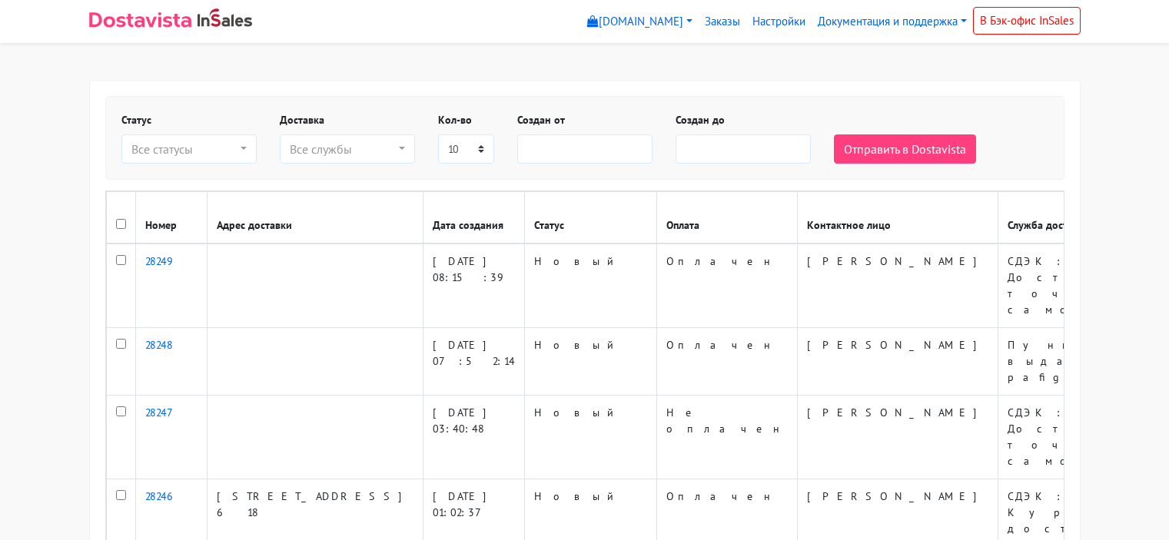
select select
click at [341, 153] on div "Все службы" at bounding box center [343, 149] width 106 height 18
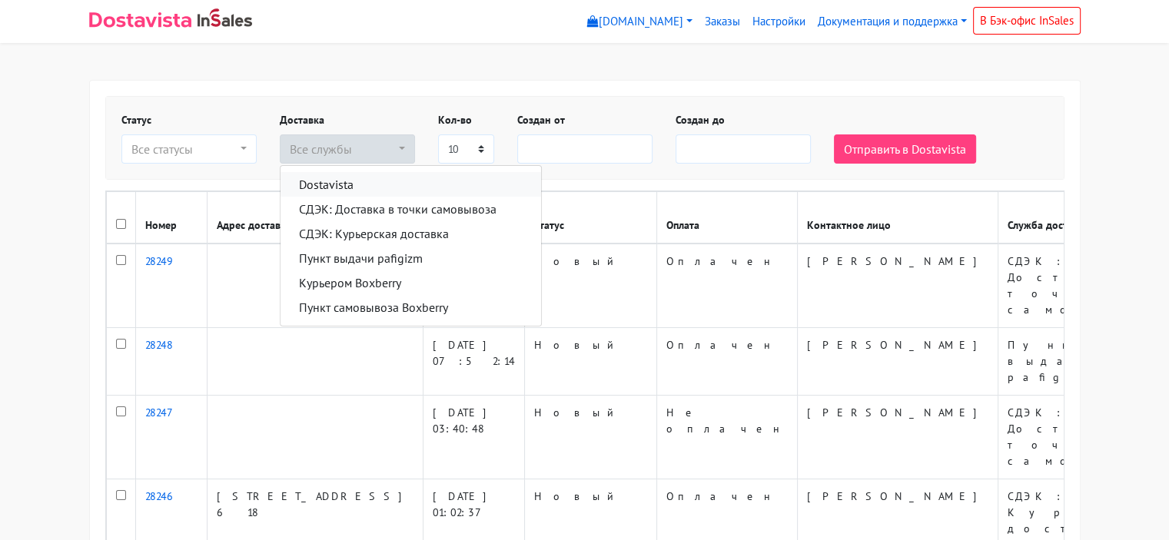
click at [360, 190] on link "Dostavista" at bounding box center [410, 184] width 260 height 25
select select "14085153"
click at [558, 97] on div "Статус Новый В обработке Готов к выдаче Отгружен Доставлен В процессе возврата …" at bounding box center [584, 138] width 957 height 82
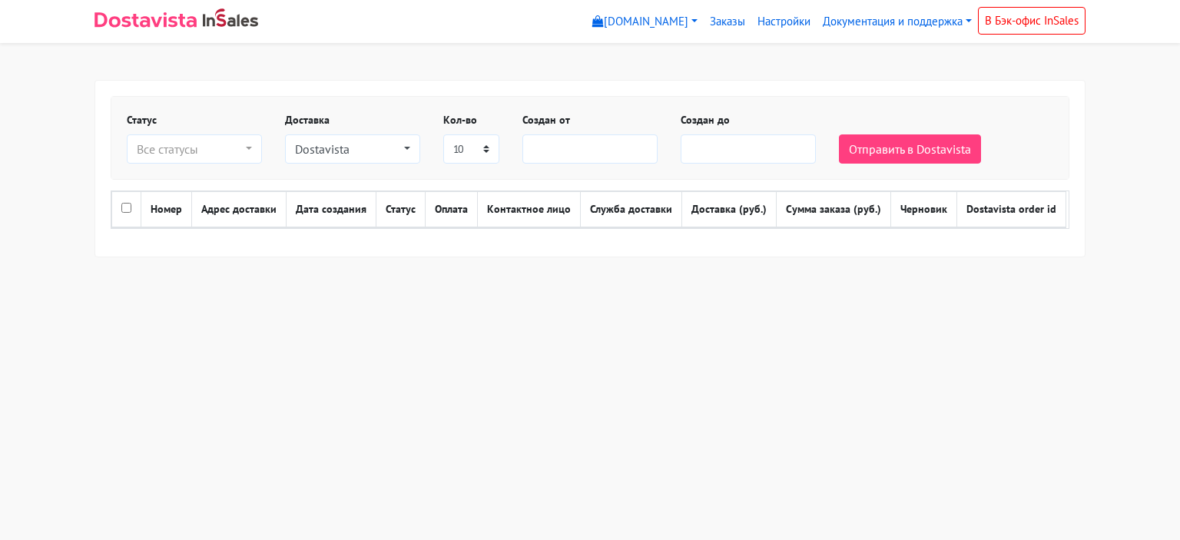
select select
drag, startPoint x: 390, startPoint y: 138, endPoint x: 392, endPoint y: 148, distance: 10.1
click at [390, 139] on button "Dostavista" at bounding box center [352, 148] width 135 height 29
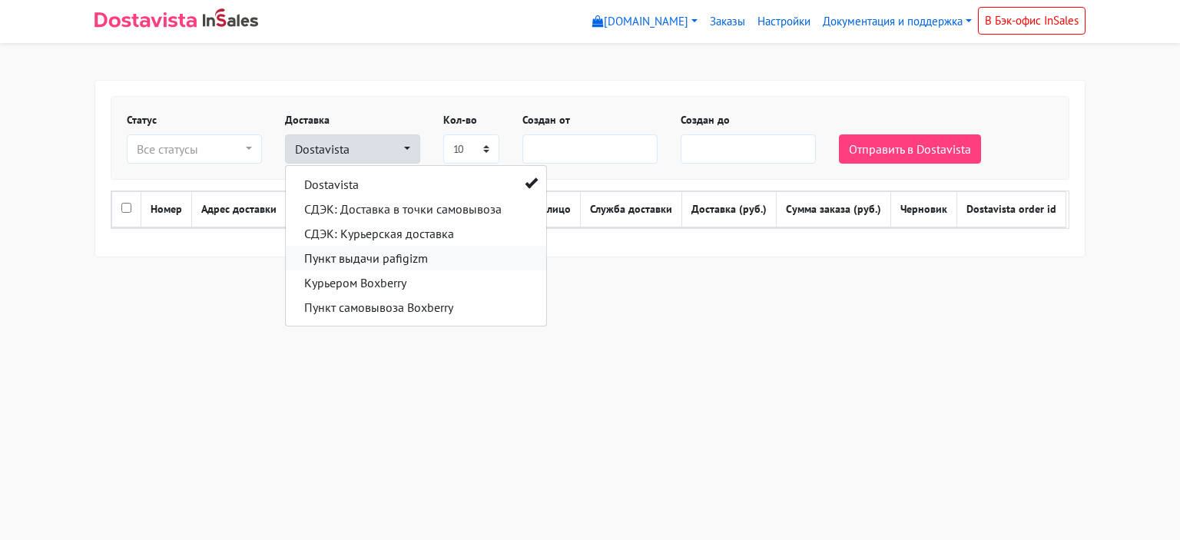
click at [467, 261] on link "Пункт выдачи pafigizm" at bounding box center [416, 258] width 260 height 25
click at [516, 260] on link "Пункт выдачи pafigizm" at bounding box center [416, 258] width 260 height 25
click at [620, 287] on html "[DOMAIN_NAME] [DOMAIN_NAME] Выйти Заказы Настройки" at bounding box center [590, 147] width 1180 height 294
select select
click at [821, 278] on html "[DOMAIN_NAME] [DOMAIN_NAME] Выйти Заказы Настройки" at bounding box center [590, 147] width 1180 height 294
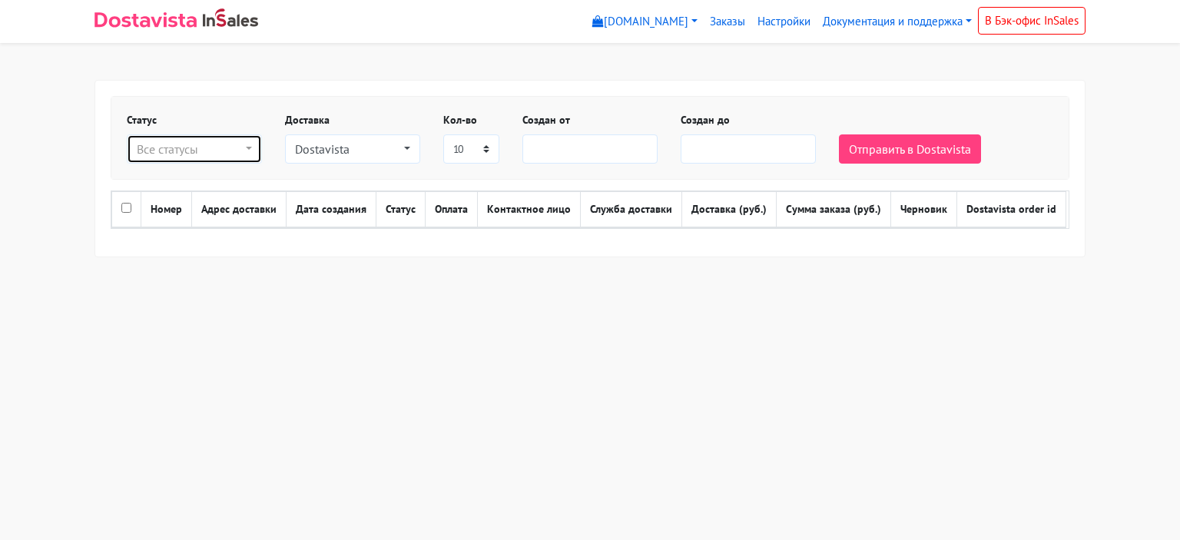
click at [197, 160] on button "Все статусы" at bounding box center [194, 148] width 135 height 29
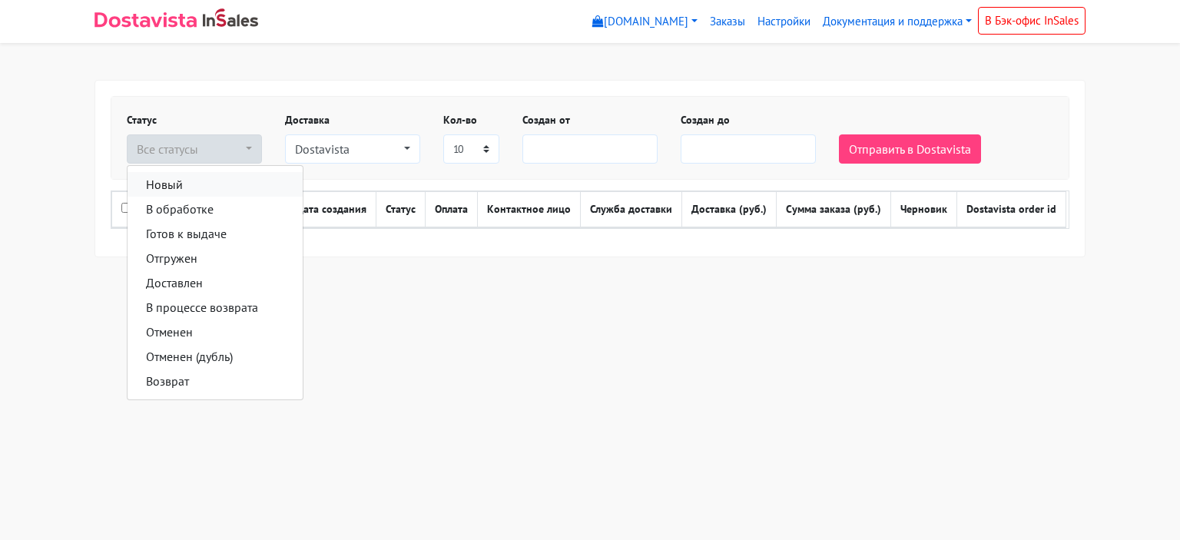
click at [221, 181] on link "Новый" at bounding box center [215, 184] width 175 height 25
select select "novyy"
click at [354, 248] on div "Статус Новый В обработке Готов к выдаче Отгружен Доставлен В процессе возврата …" at bounding box center [590, 169] width 990 height 176
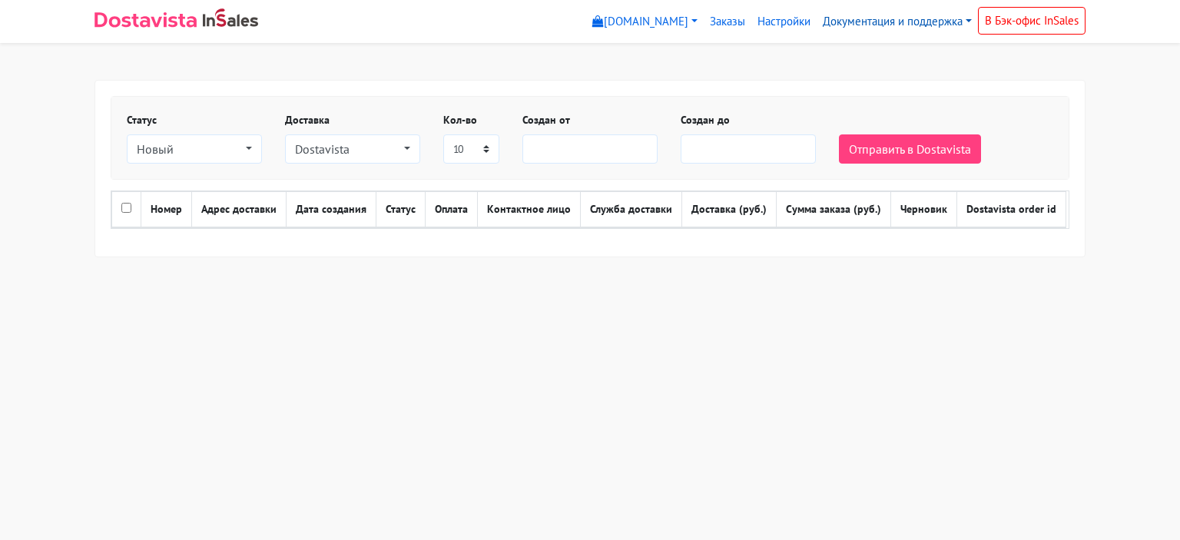
click at [867, 22] on link "Документация и поддержка" at bounding box center [897, 22] width 161 height 30
click at [876, 86] on link "Инструкция по использованию" at bounding box center [940, 81] width 244 height 25
click at [771, 27] on link "Настройки" at bounding box center [783, 22] width 65 height 30
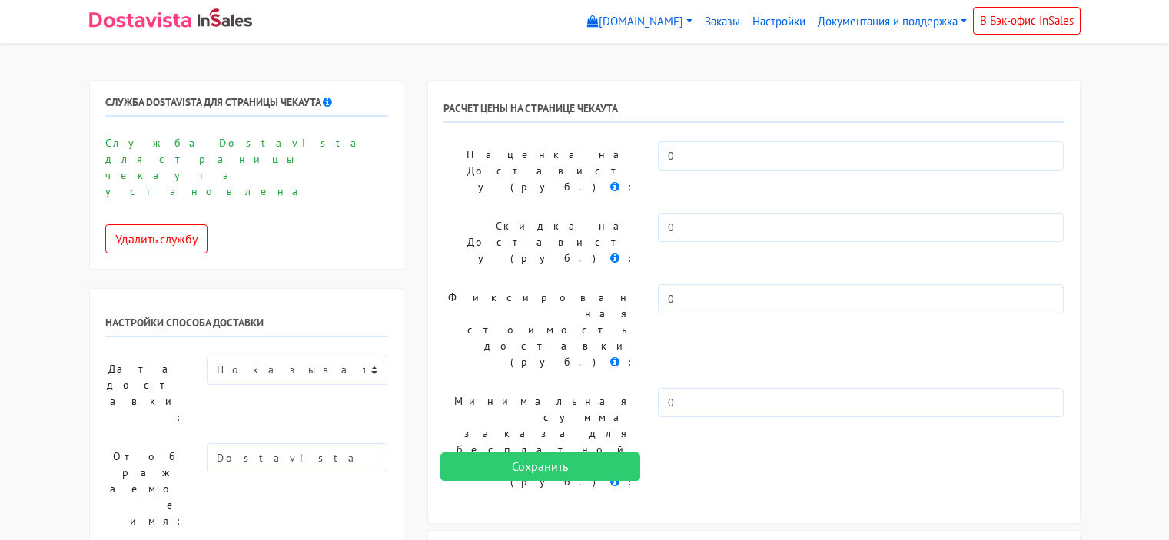
select select
click at [867, 30] on link "Документация и поддержка" at bounding box center [891, 22] width 161 height 30
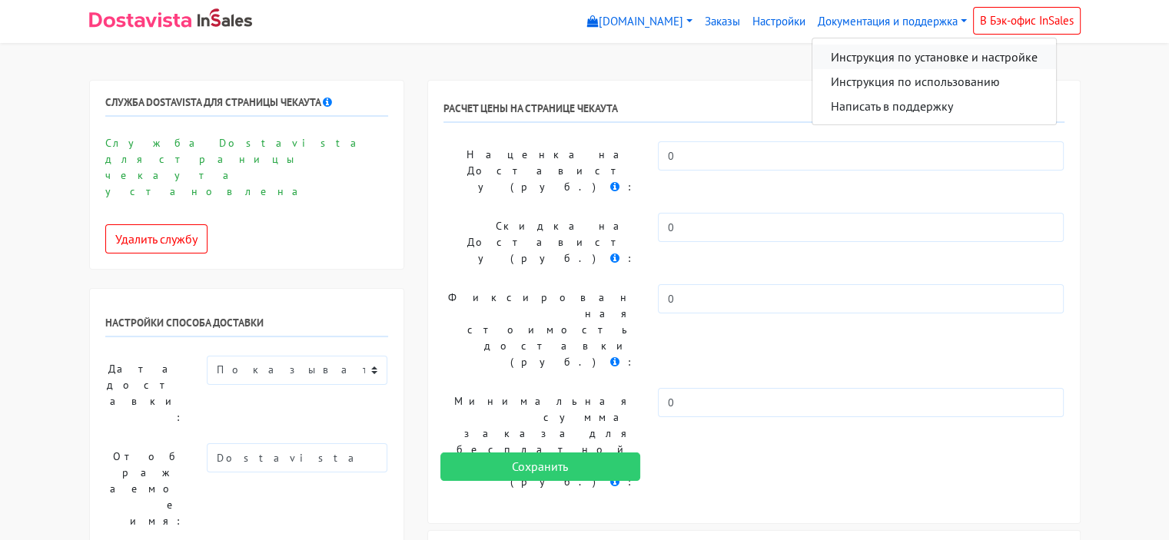
click at [876, 52] on link "Инструкция по установке и настройке" at bounding box center [934, 57] width 244 height 25
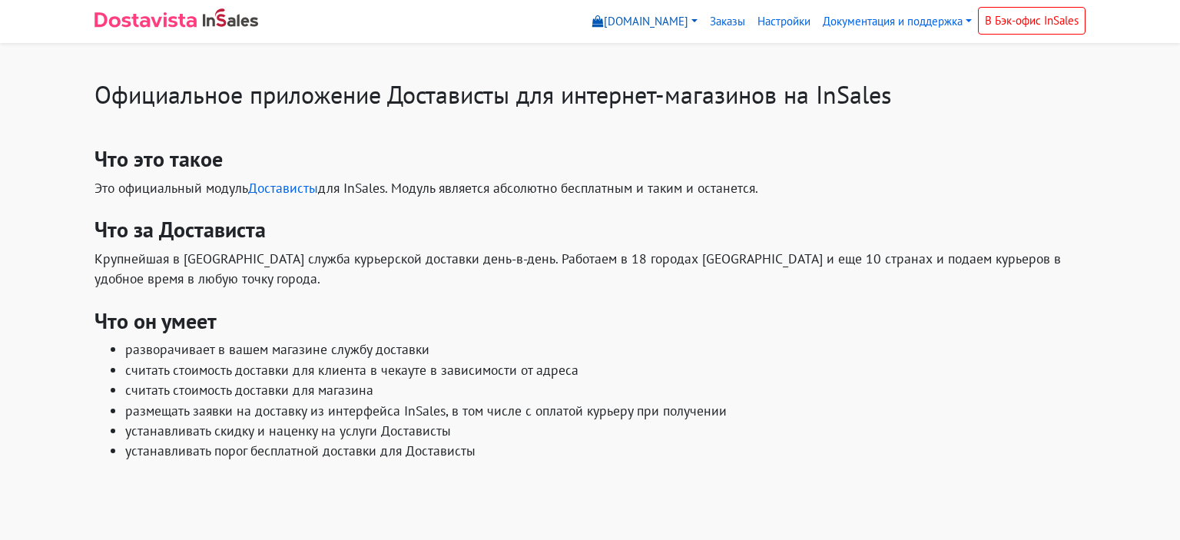
click at [589, 25] on link "[DOMAIN_NAME]" at bounding box center [645, 22] width 118 height 30
click at [599, 50] on link "[DOMAIN_NAME]" at bounding box center [651, 57] width 128 height 25
click at [726, 15] on link "Заказы" at bounding box center [728, 22] width 48 height 30
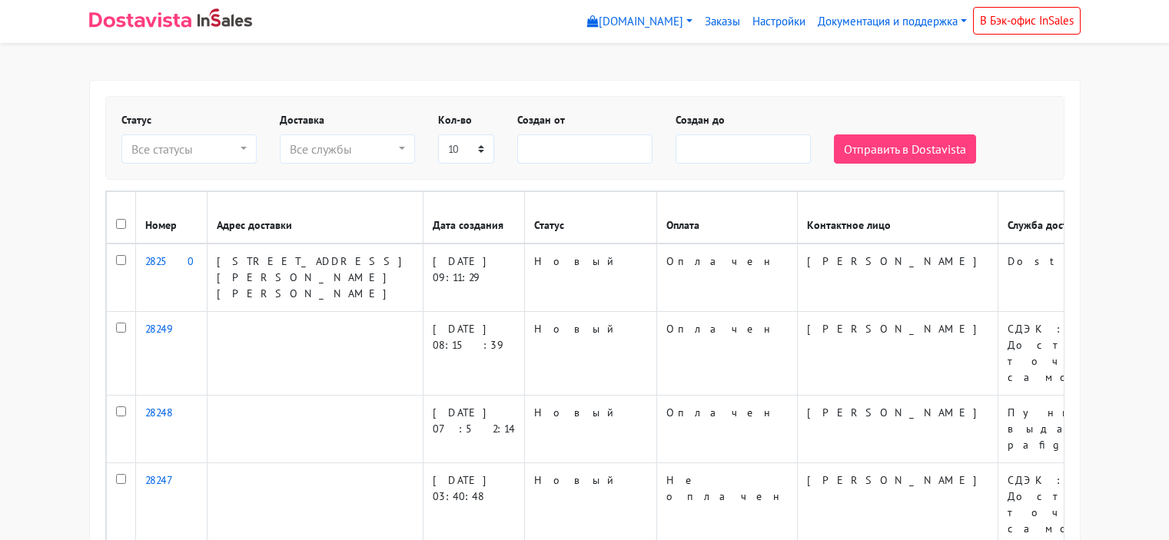
select select
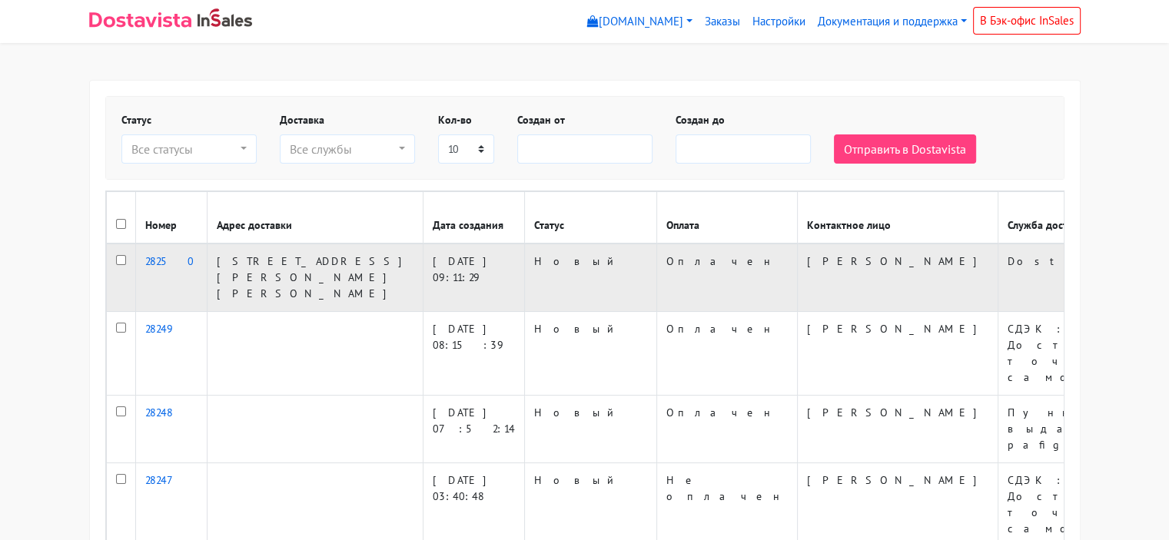
click at [120, 264] on input "checkbox" at bounding box center [121, 260] width 10 height 10
checkbox input "true"
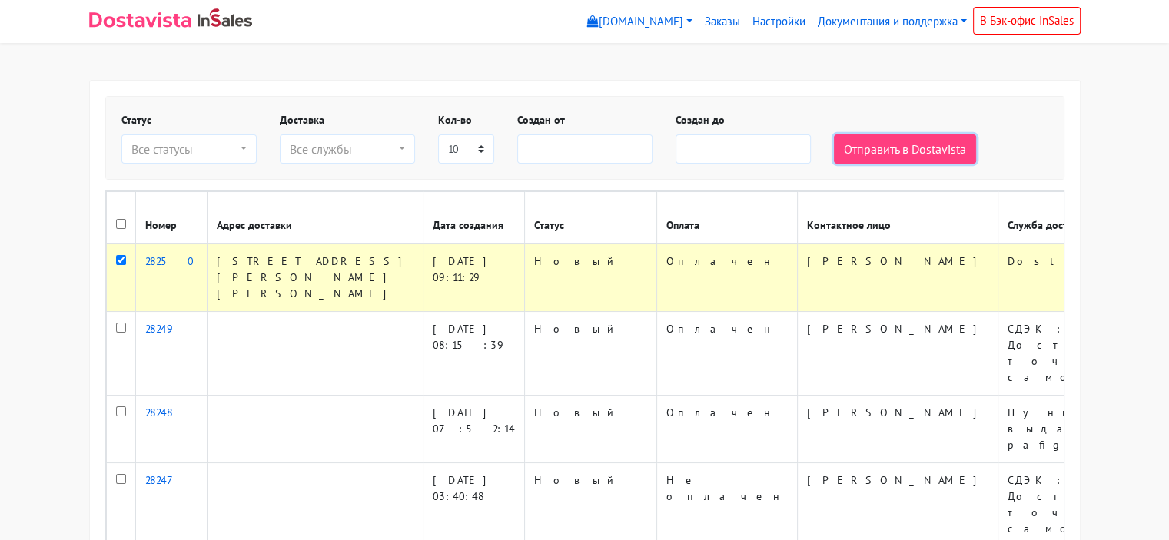
click at [907, 145] on button "Отправить в Dostavista" at bounding box center [905, 148] width 142 height 29
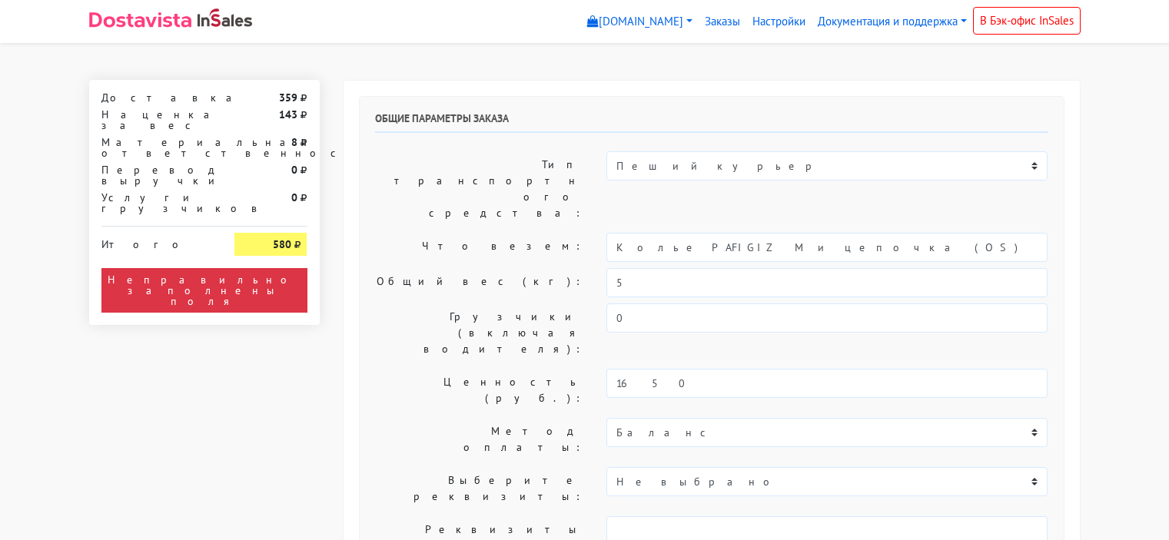
select select "10:00"
drag, startPoint x: 138, startPoint y: 138, endPoint x: 297, endPoint y: 119, distance: 160.9
click at [297, 119] on div "Доставка 361 Наценка за вес 144 Материальная ответственность 8 Перевод выручки …" at bounding box center [204, 202] width 231 height 245
click at [297, 119] on div "144" at bounding box center [270, 120] width 95 height 22
drag, startPoint x: 269, startPoint y: 209, endPoint x: 298, endPoint y: 210, distance: 29.2
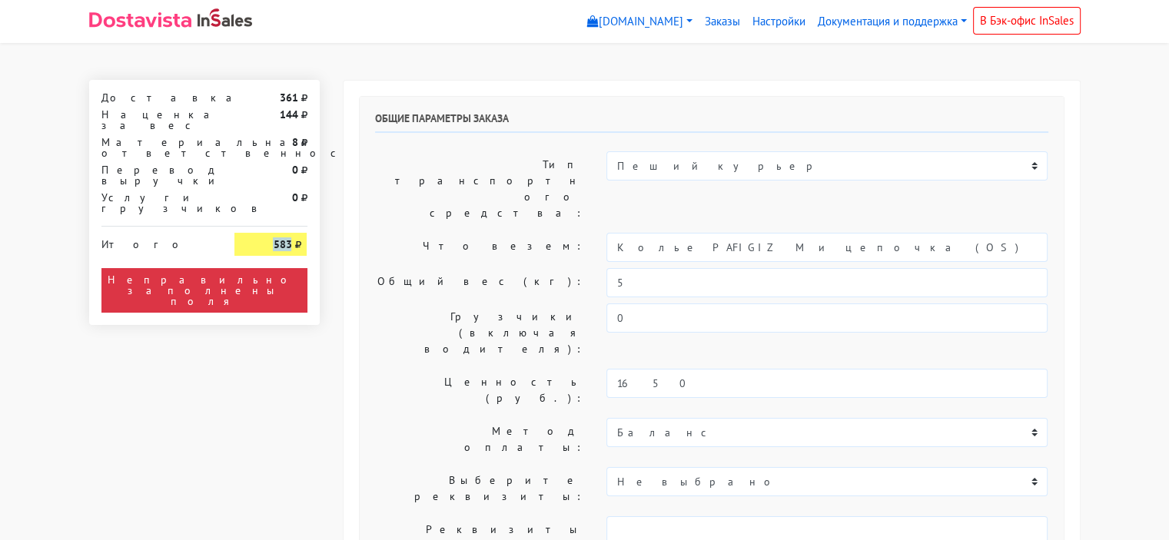
click at [298, 233] on div "583" at bounding box center [270, 244] width 72 height 23
click at [298, 241] on icon at bounding box center [297, 245] width 6 height 8
click at [261, 268] on div "Неправильно заполнены поля" at bounding box center [204, 290] width 206 height 45
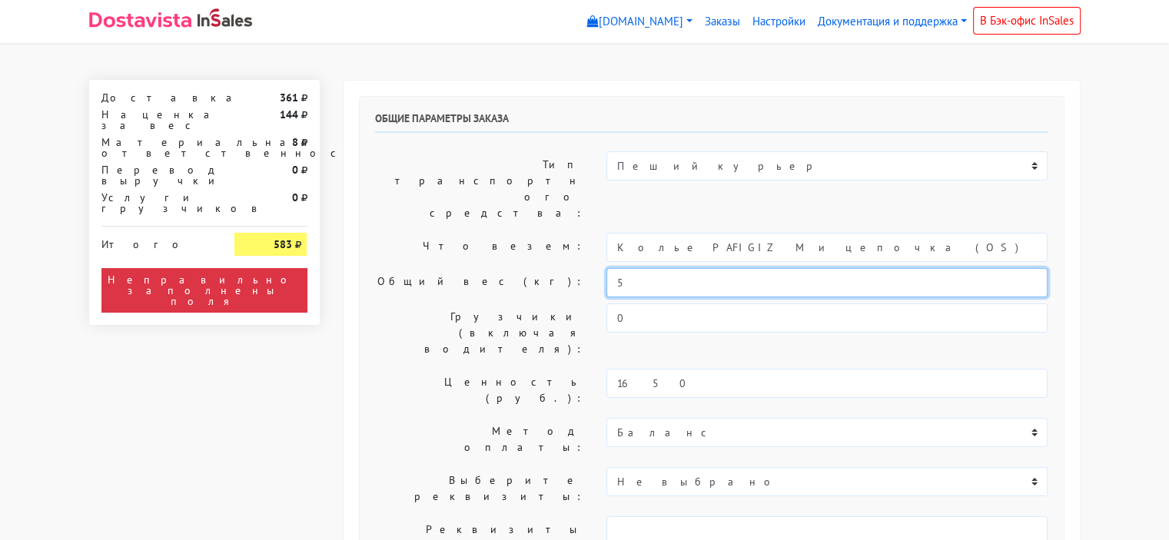
drag, startPoint x: 649, startPoint y: 227, endPoint x: 617, endPoint y: 227, distance: 32.3
click at [617, 268] on input "5" at bounding box center [826, 282] width 441 height 29
type input "1"
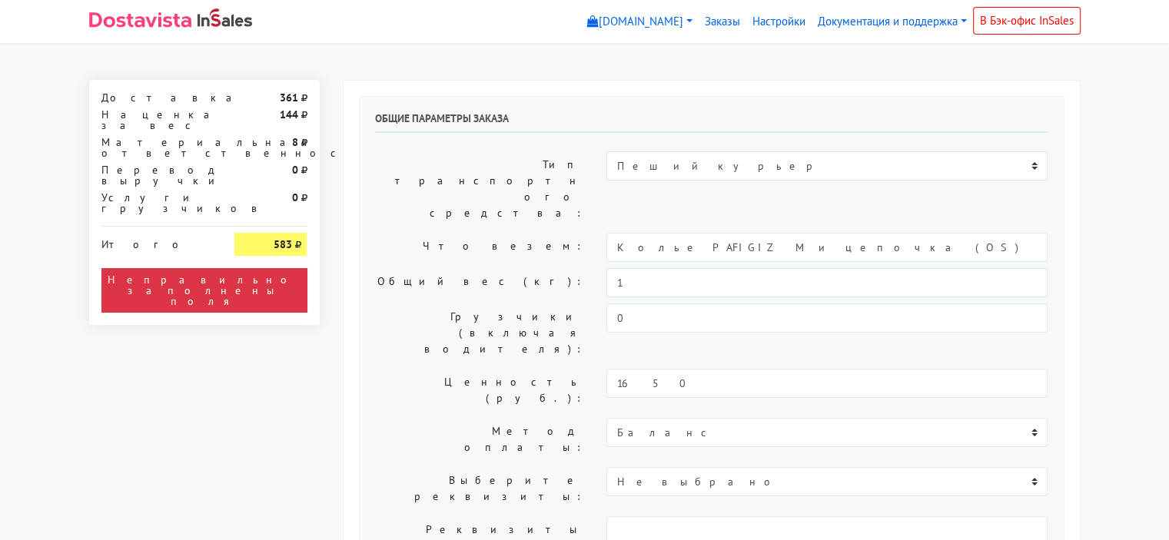
click at [390, 467] on label "Выберите реквизиты:" at bounding box center [479, 488] width 232 height 43
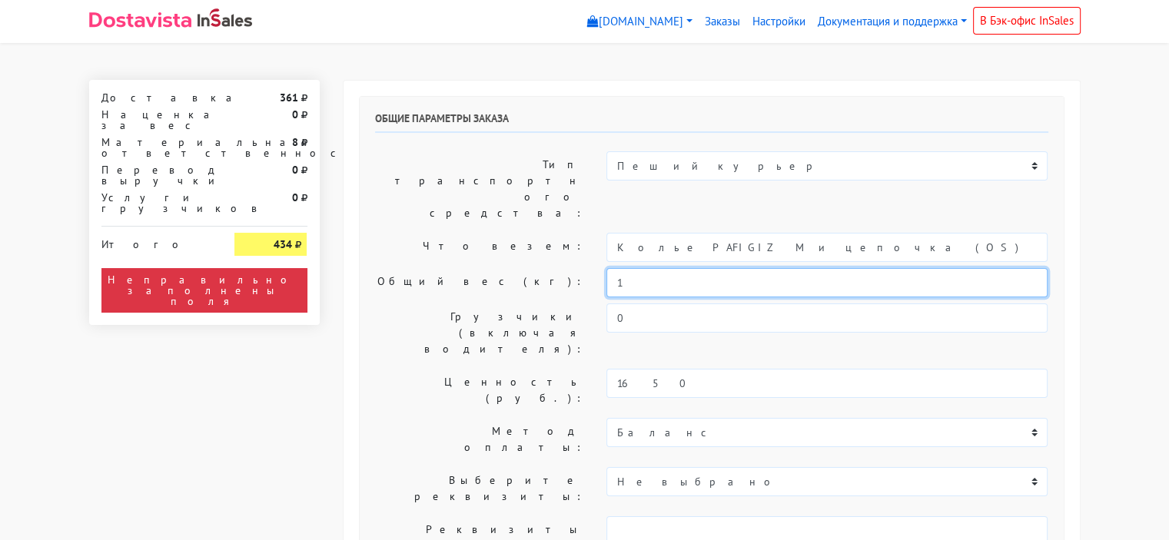
click at [679, 268] on input "1" at bounding box center [826, 282] width 441 height 29
type input "0,5"
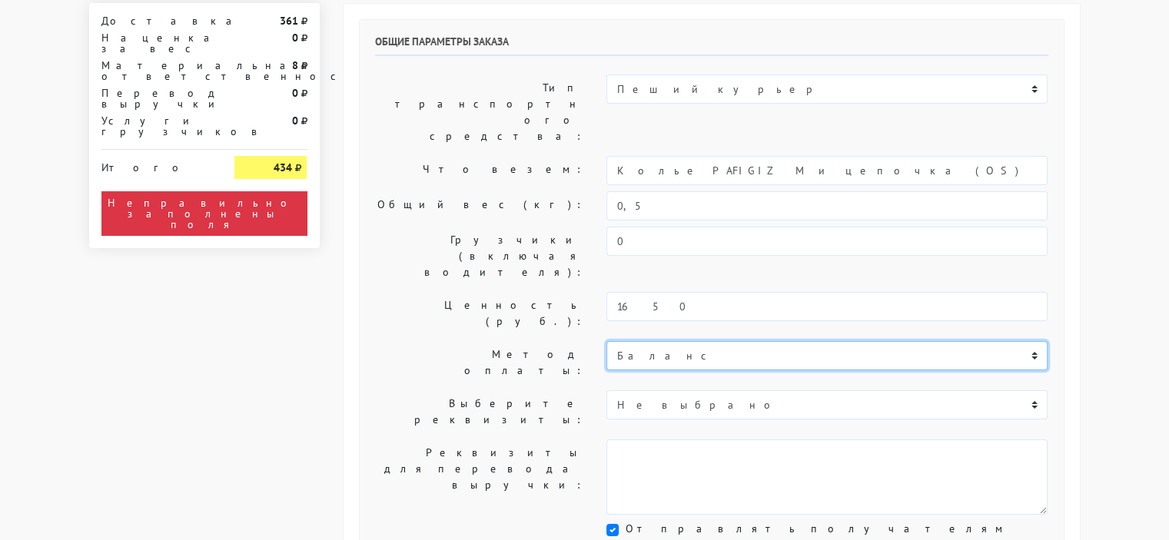
click at [765, 341] on select "Баланс" at bounding box center [826, 355] width 441 height 29
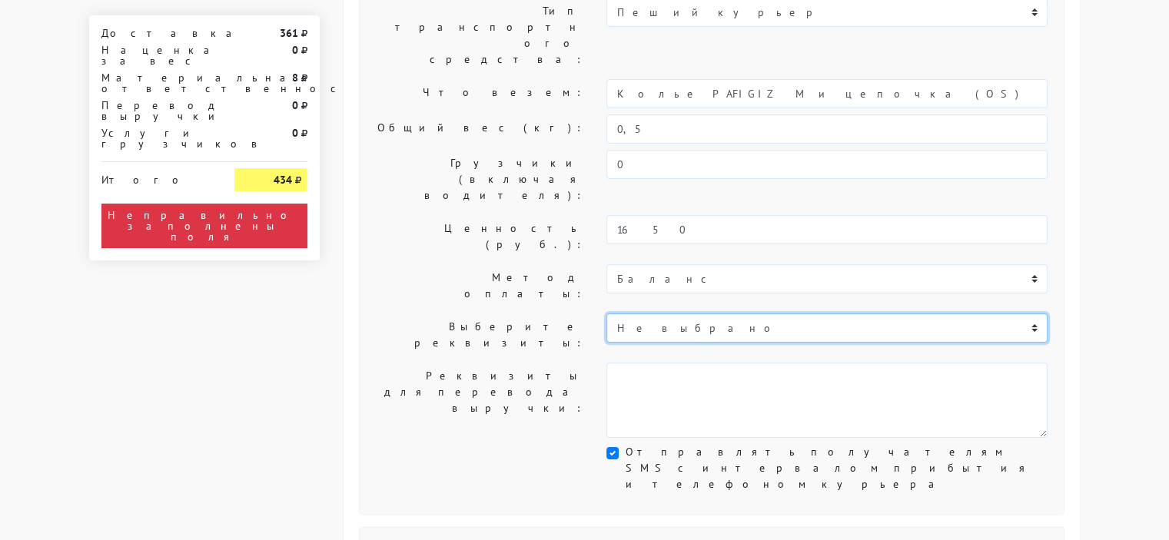
click at [717, 313] on select "Не выбрано" at bounding box center [826, 327] width 441 height 29
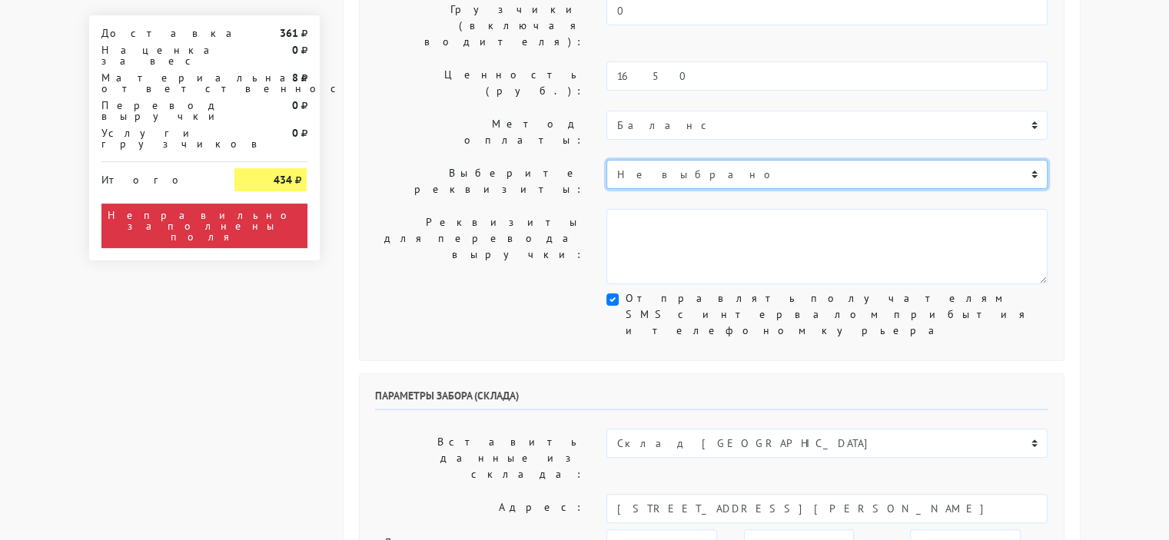
scroll to position [384, 0]
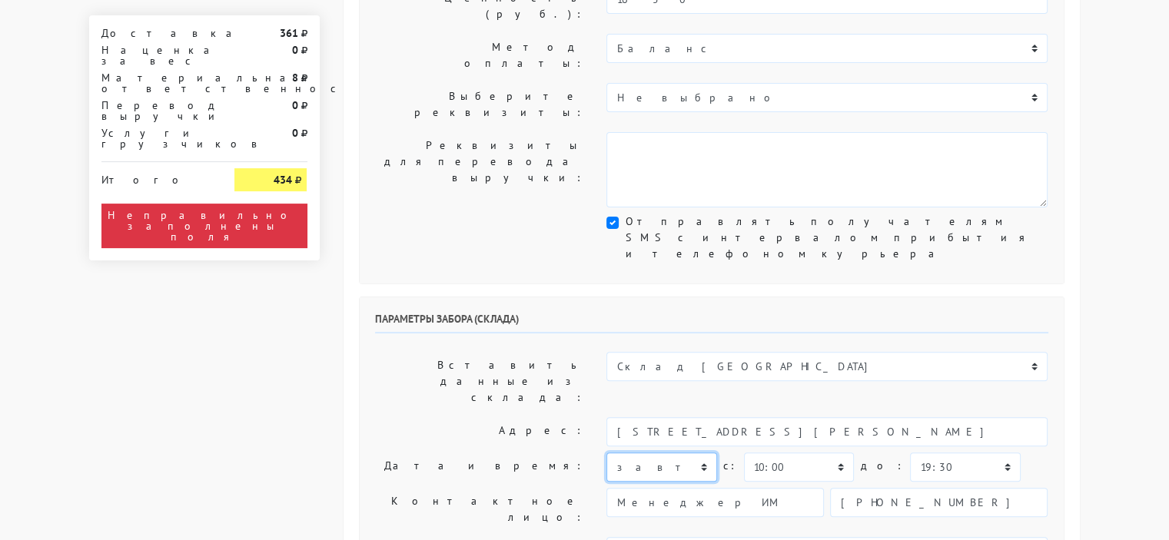
click at [655, 453] on select "сегодня завтра 30.08.2025 31.08.2025 01.09.2025 02.09.2025 03.09.2025 04.09.202…" at bounding box center [661, 467] width 110 height 29
click at [658, 453] on select "сегодня завтра 30.08.2025 31.08.2025 01.09.2025 02.09.2025 03.09.2025 04.09.202…" at bounding box center [661, 467] width 110 height 29
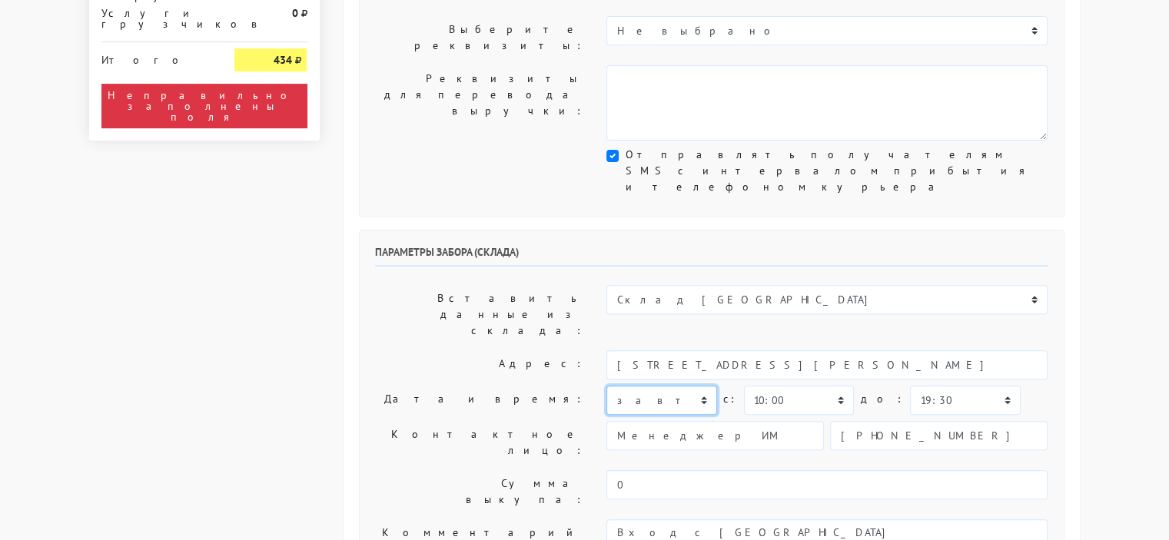
scroll to position [461, 0]
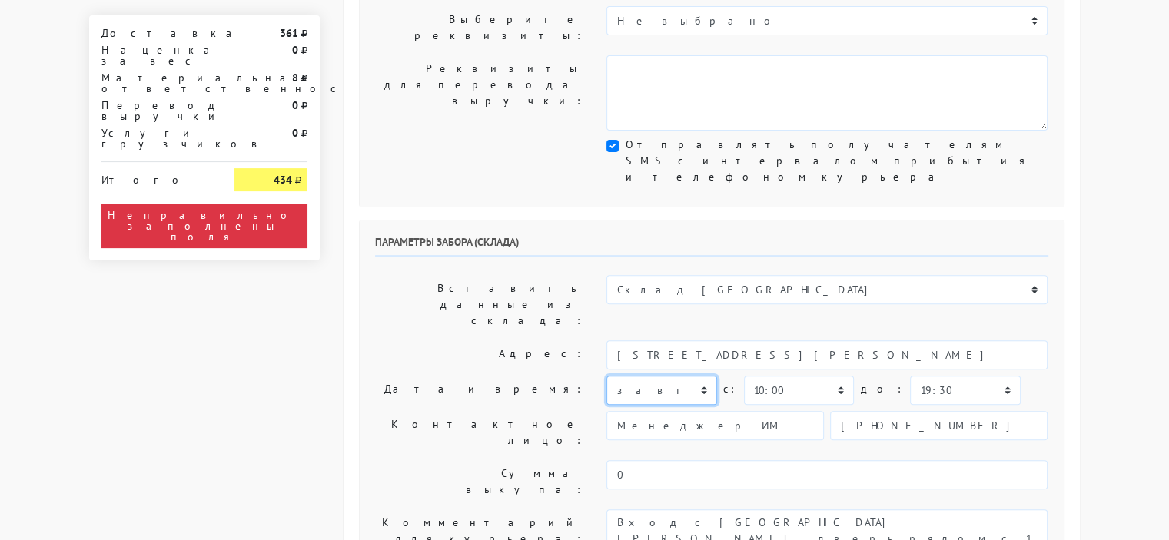
click at [669, 376] on select "сегодня завтра 30.08.2025 31.08.2025 01.09.2025 02.09.2025 03.09.2025 04.09.202…" at bounding box center [661, 390] width 110 height 29
click at [674, 376] on select "сегодня завтра 30.08.2025 31.08.2025 01.09.2025 02.09.2025 03.09.2025 04.09.202…" at bounding box center [661, 390] width 110 height 29
select select "28.08.2025"
click at [606, 376] on select "сегодня завтра 30.08.2025 31.08.2025 01.09.2025 02.09.2025 03.09.2025 04.09.202…" at bounding box center [661, 390] width 110 height 29
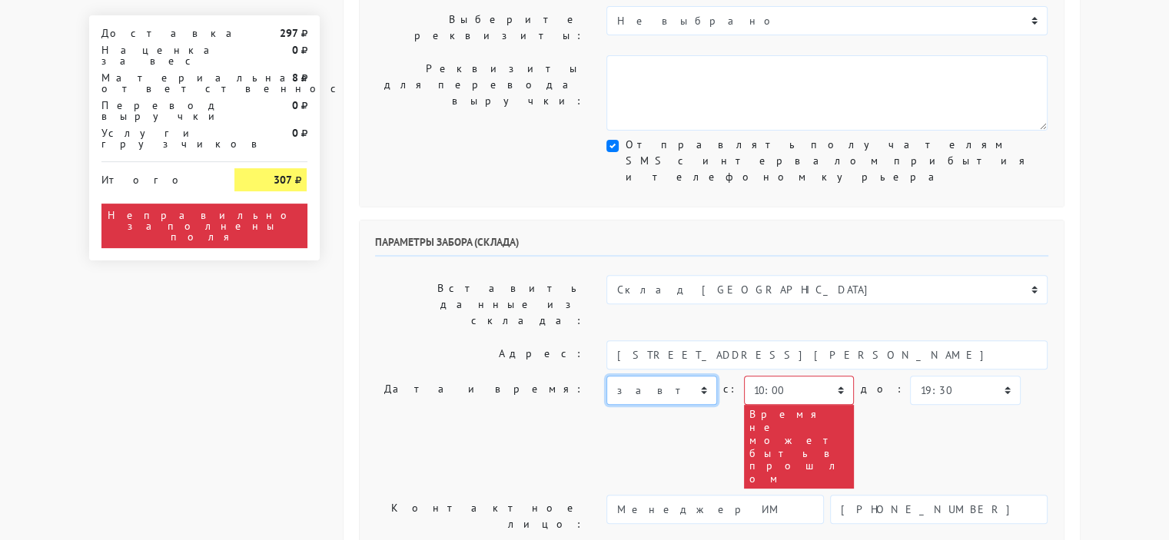
scroll to position [538, 0]
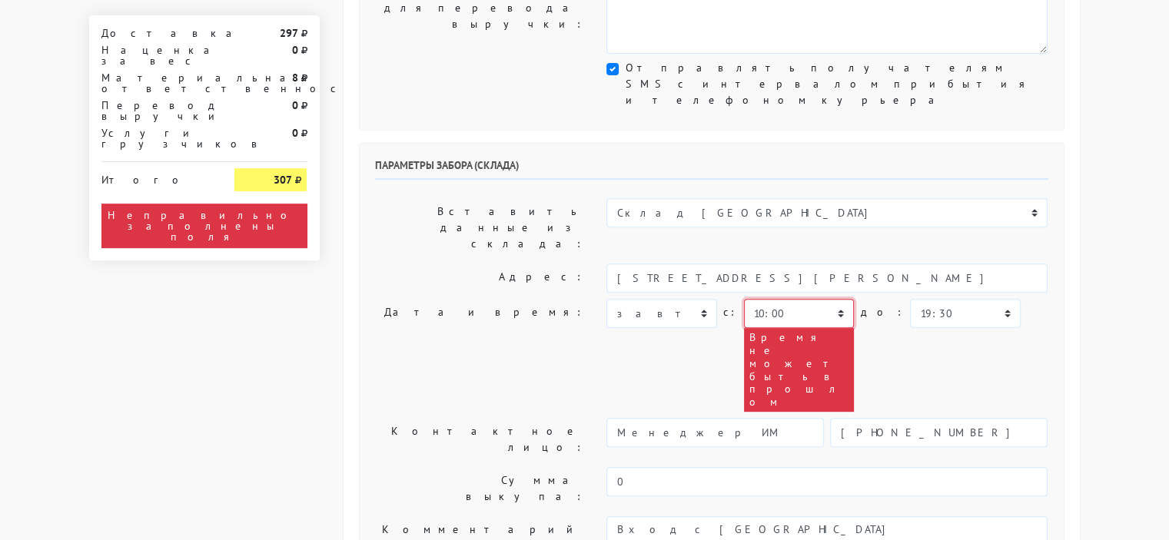
click at [836, 299] on select "00:00 00:30 01:00 01:30 02:00 02:30 03:00 03:30 04:00 04:30 05:00 05:30 06:00 0…" at bounding box center [799, 313] width 110 height 29
select select "12:00"
click at [744, 299] on select "00:00 00:30 01:00 01:30 02:00 02:30 03:00 03:30 04:00 04:30 05:00 05:30 06:00 0…" at bounding box center [799, 313] width 110 height 29
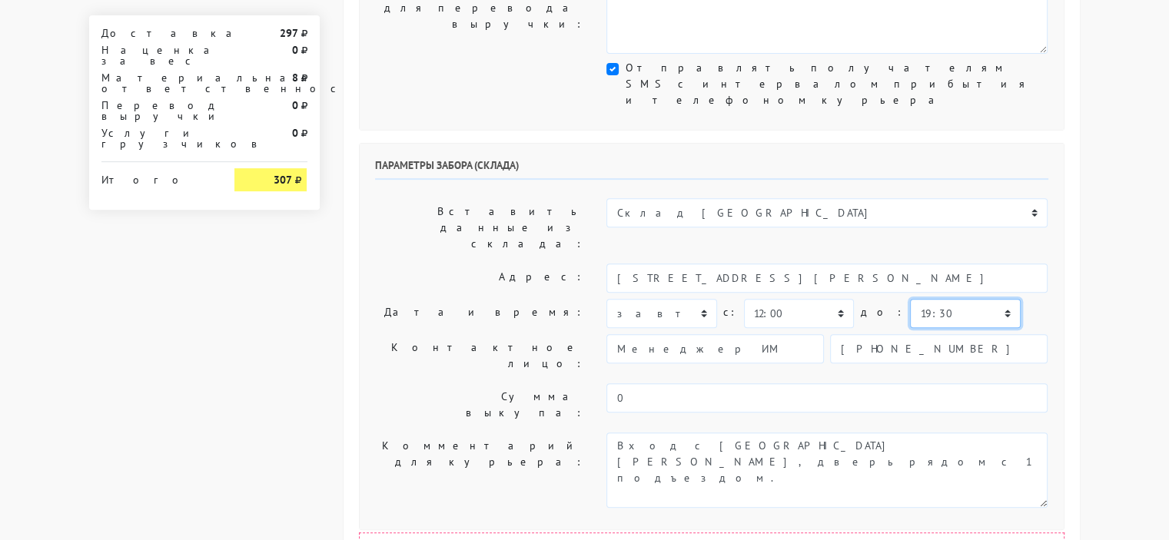
click at [927, 299] on select "00:00 00:30 01:00 01:30 02:00 02:30 03:00 03:30 04:00 04:30 05:00 05:30 06:00 0…" at bounding box center [965, 313] width 110 height 29
select select "15:00"
click at [910, 299] on select "00:00 00:30 01:00 01:30 02:00 02:30 03:00 03:30 04:00 04:30 05:00 05:30 06:00 0…" at bounding box center [965, 313] width 110 height 29
click at [1072, 291] on div "Общие параметры заказа Тип транспортного средства: Пеший курьер Легковой автомо…" at bounding box center [711, 362] width 736 height 1638
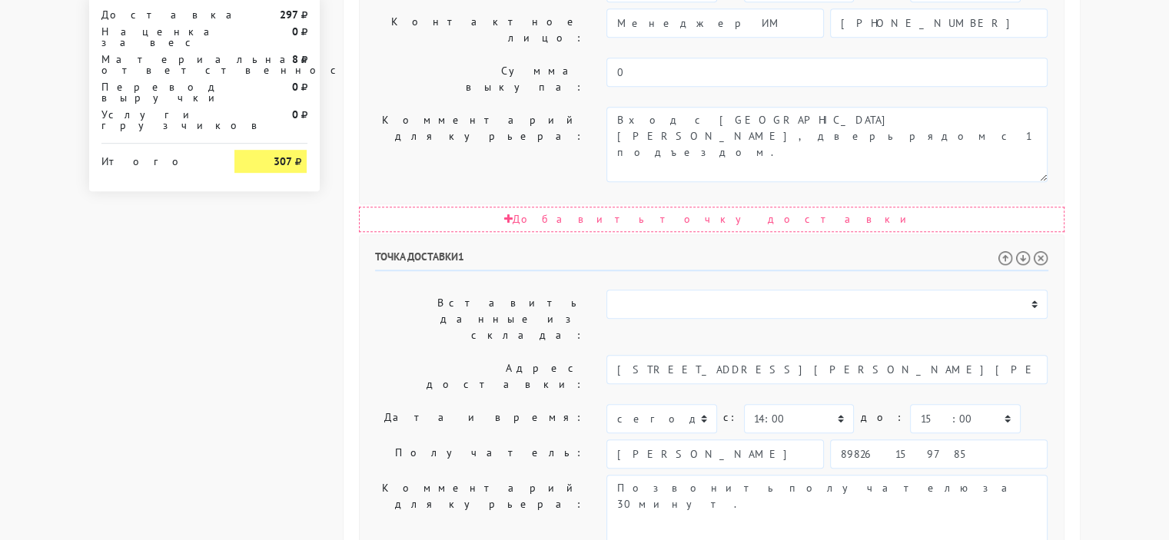
scroll to position [873, 0]
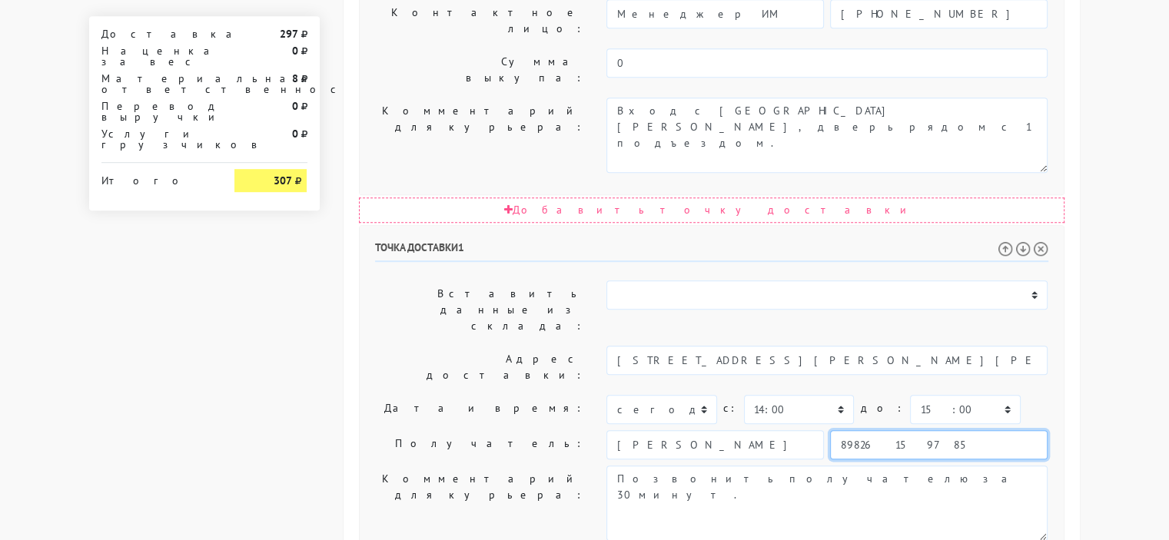
click at [881, 430] on input "89826159785" at bounding box center [938, 444] width 217 height 29
type input "89655109009"
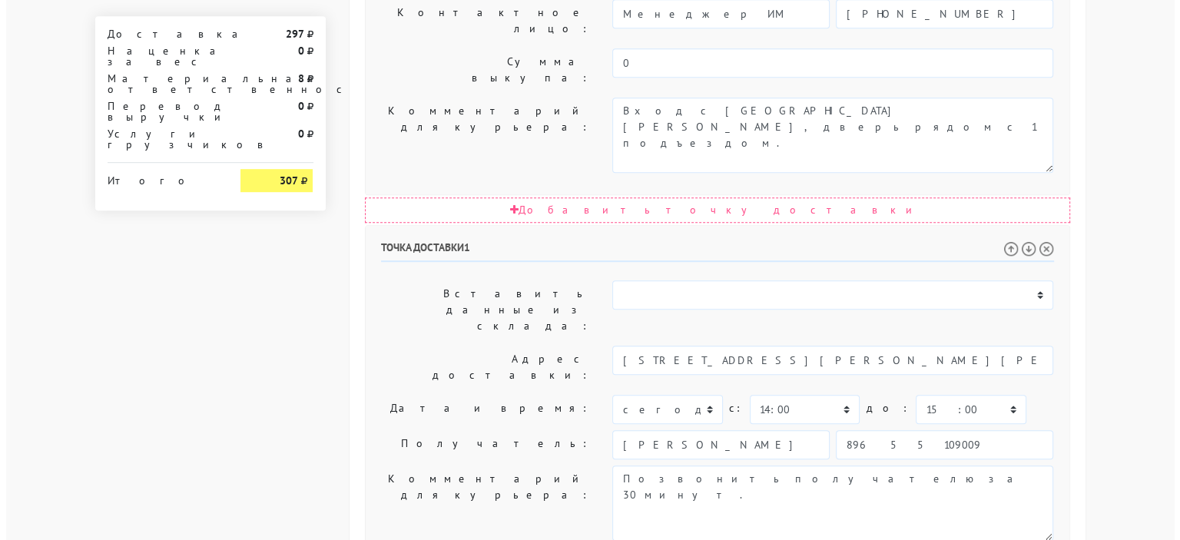
scroll to position [0, 0]
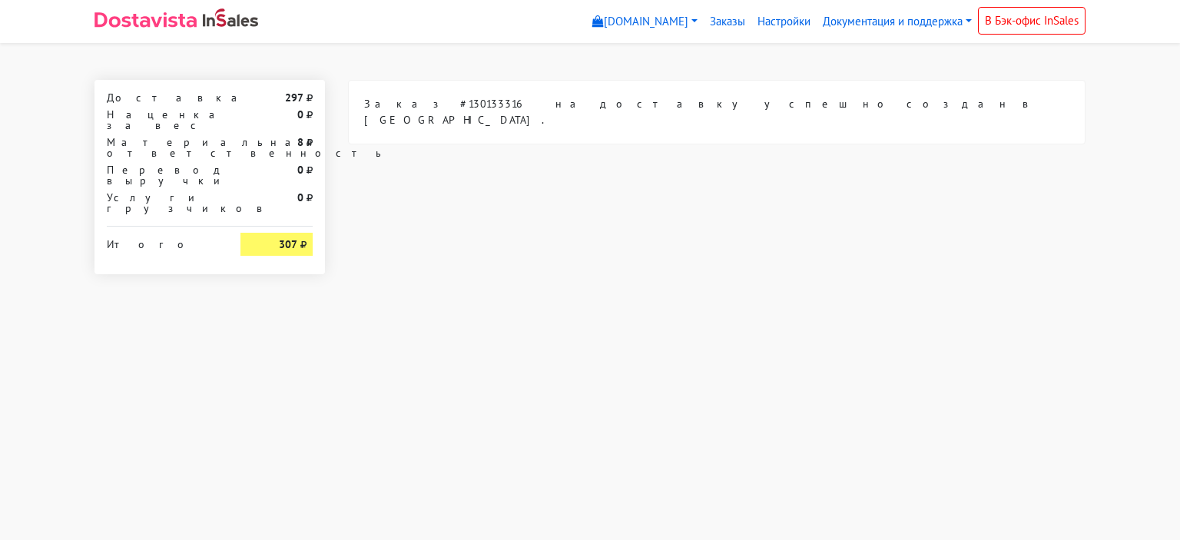
click at [156, 21] on img at bounding box center [146, 19] width 102 height 15
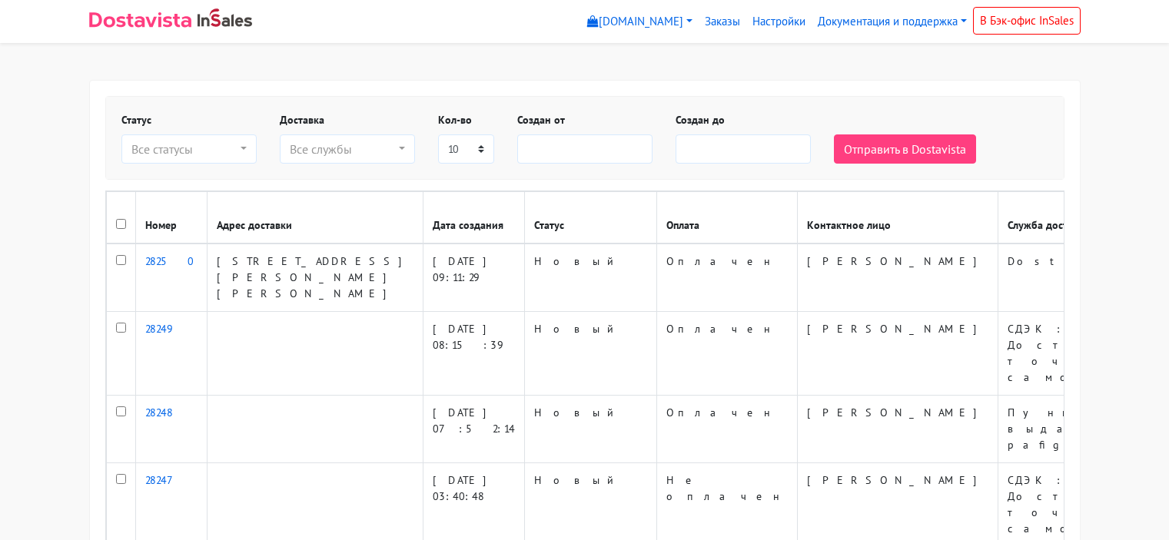
select select
